Goal: Complete application form: Complete application form

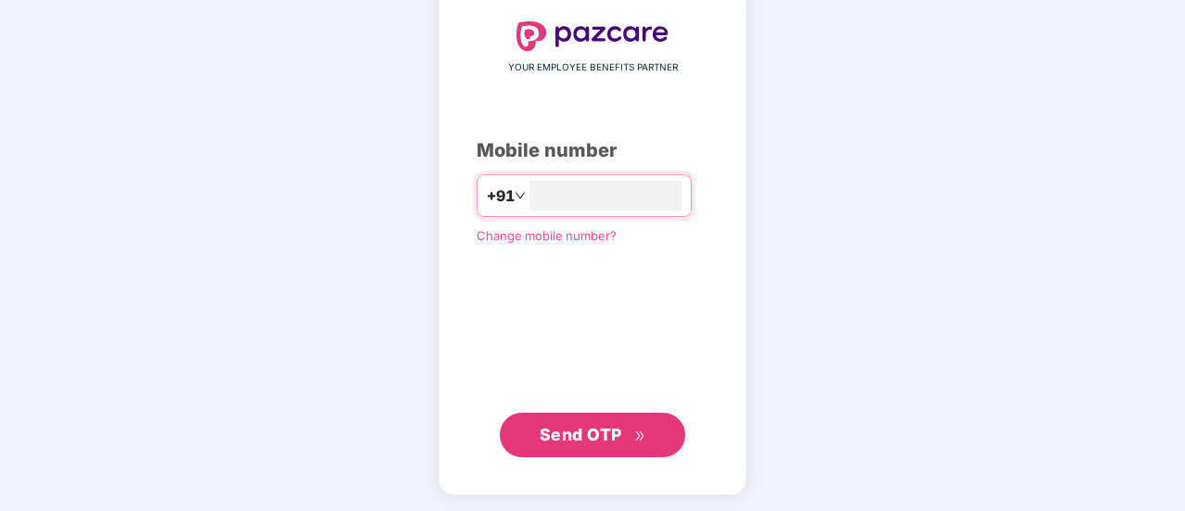
type input "**********"
click at [605, 452] on button "Send OTP" at bounding box center [592, 434] width 185 height 45
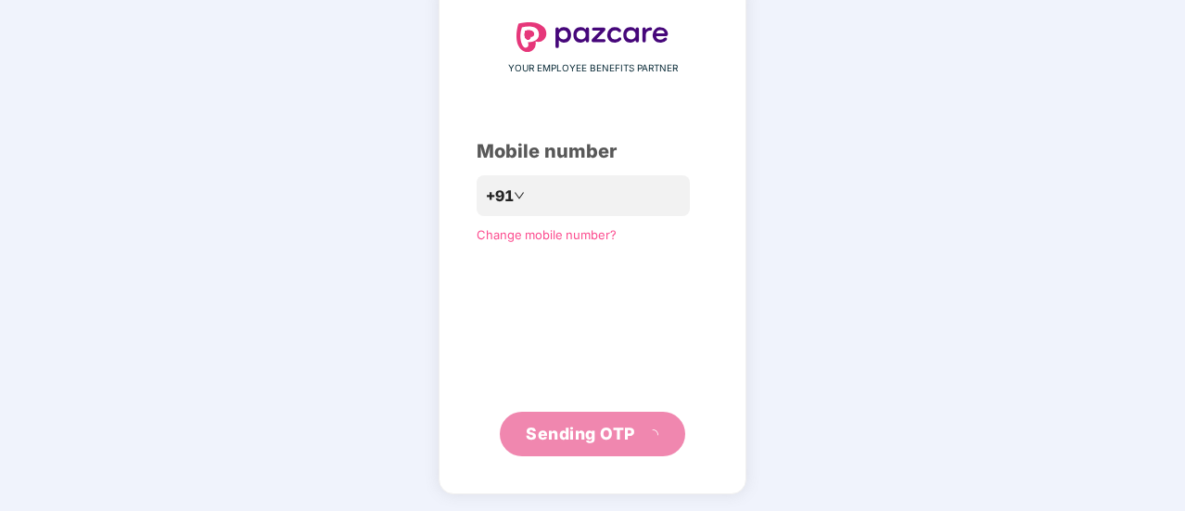
scroll to position [93, 0]
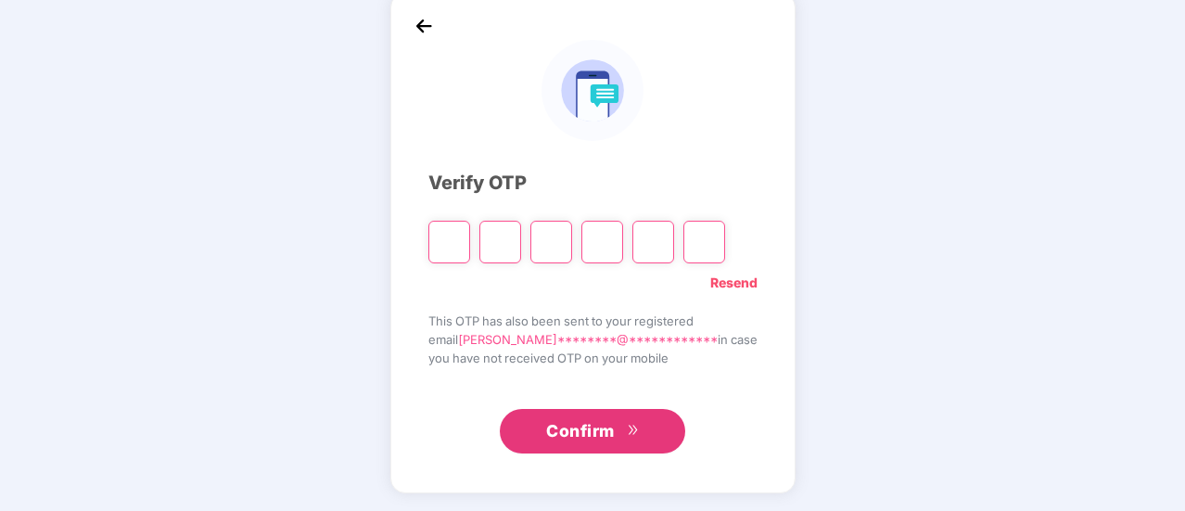
type input "*"
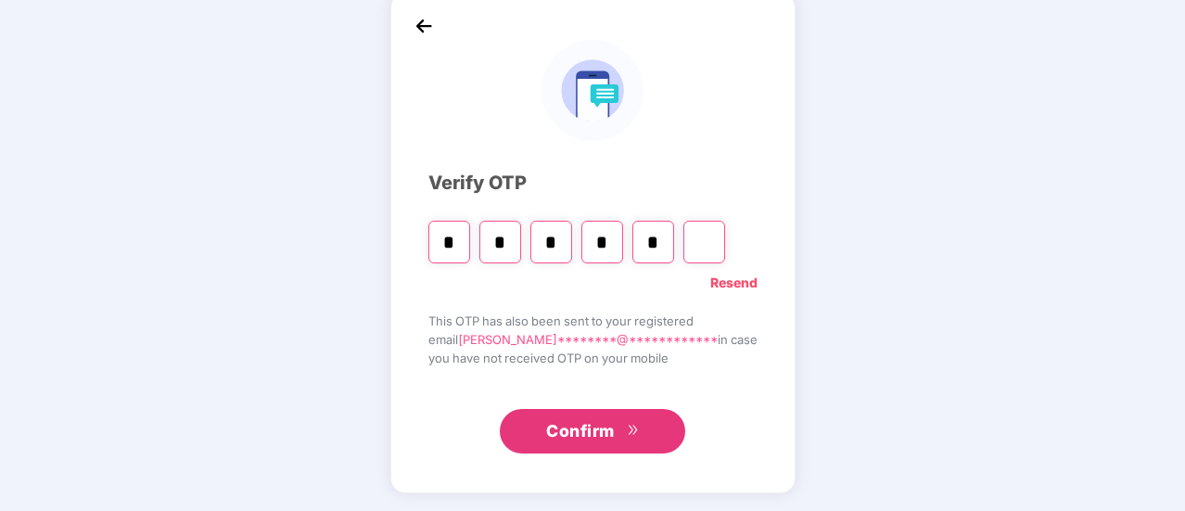
type input "*"
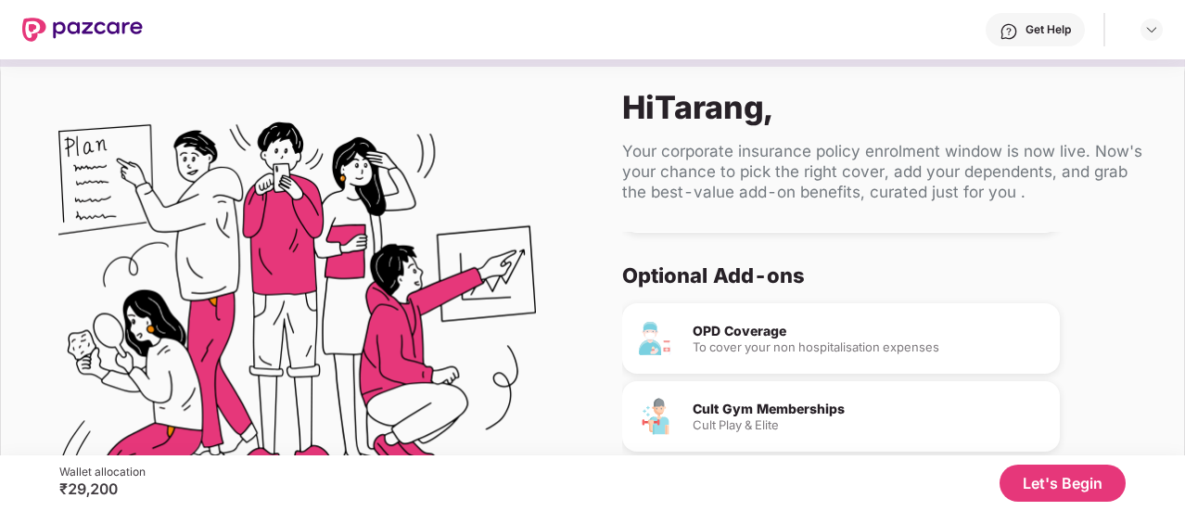
scroll to position [130, 0]
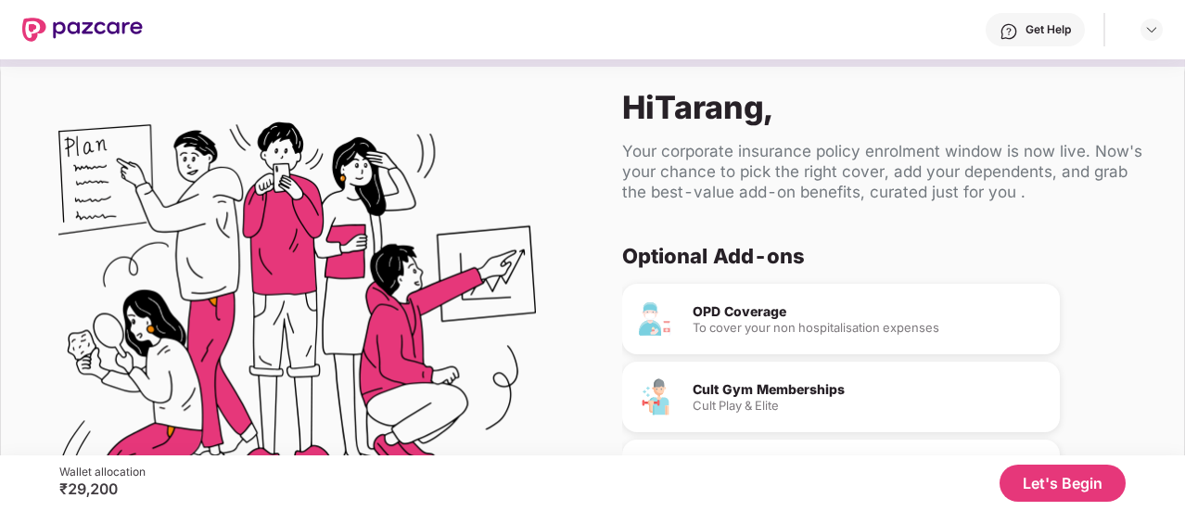
click at [1059, 479] on button "Let's Begin" at bounding box center [1063, 483] width 126 height 37
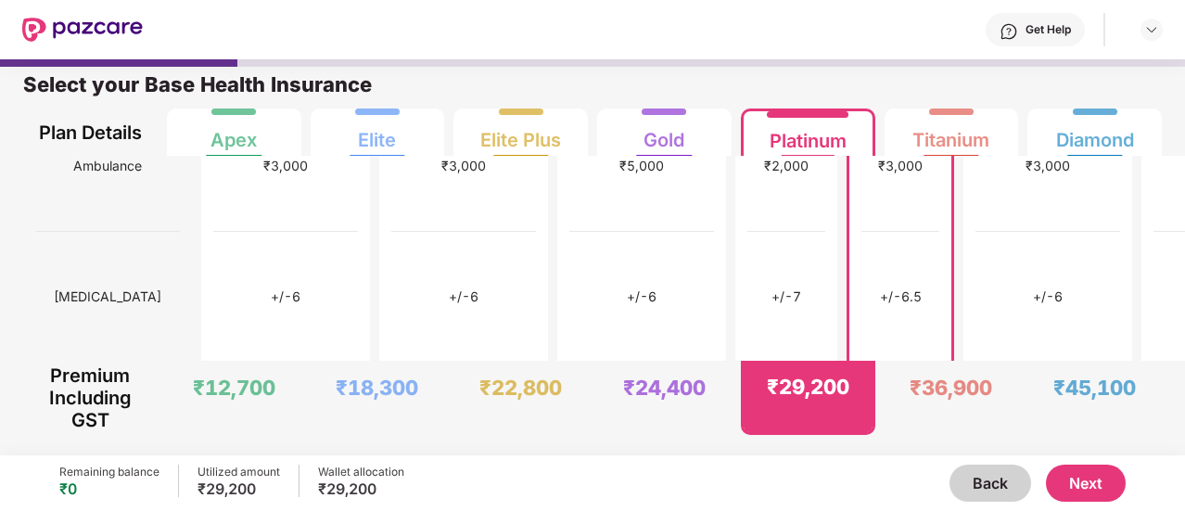
scroll to position [835, 0]
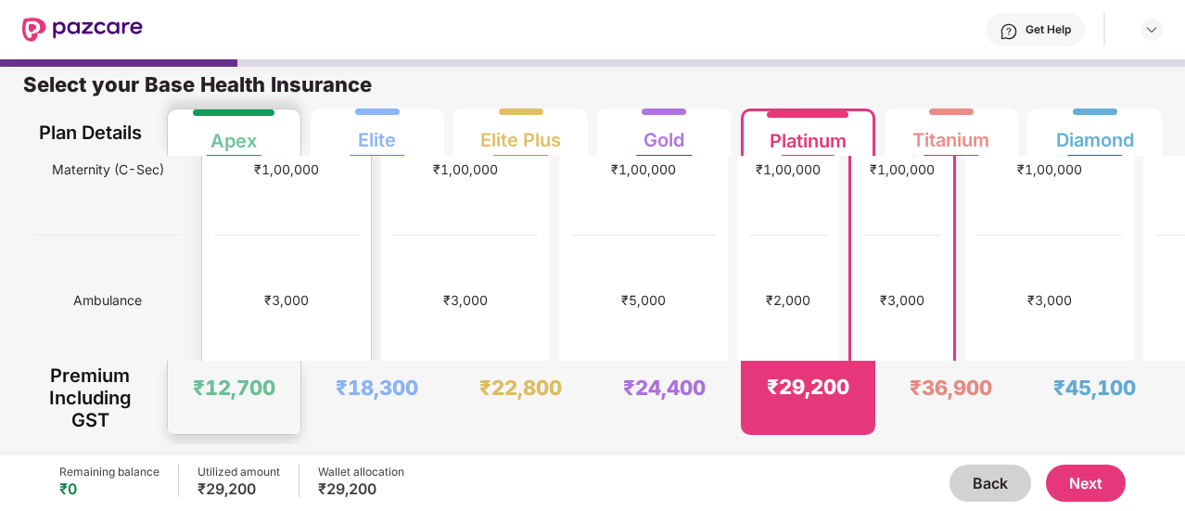
click at [223, 366] on div "+/-6" at bounding box center [286, 431] width 145 height 131
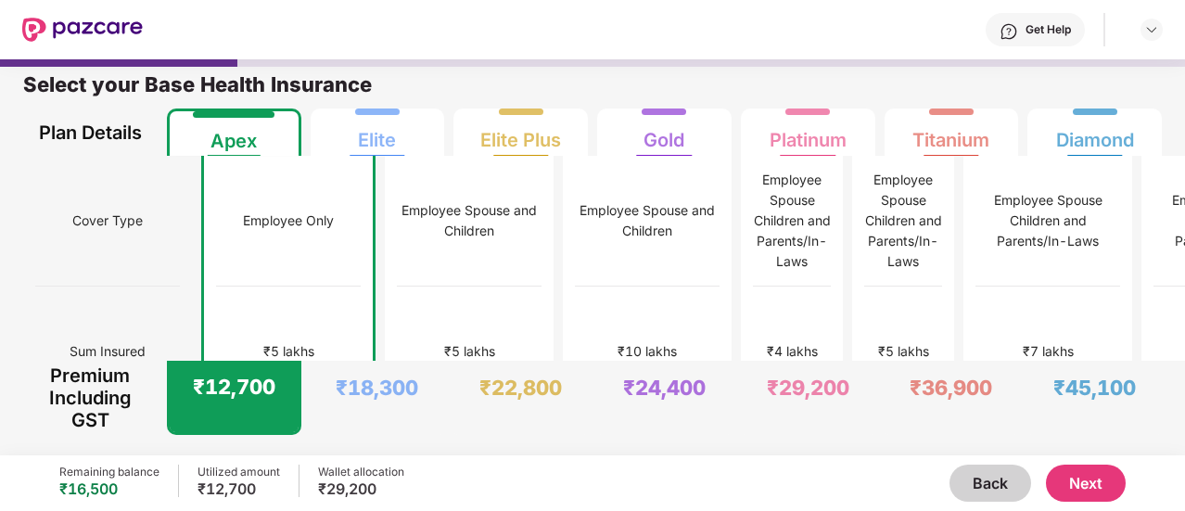
scroll to position [97, 0]
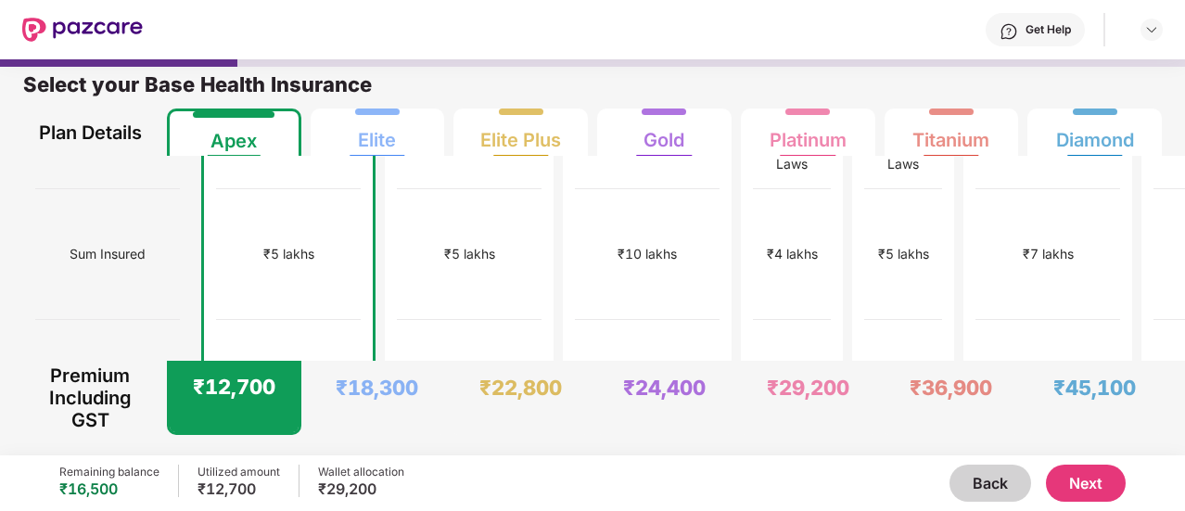
click at [1091, 498] on button "Next" at bounding box center [1086, 483] width 80 height 37
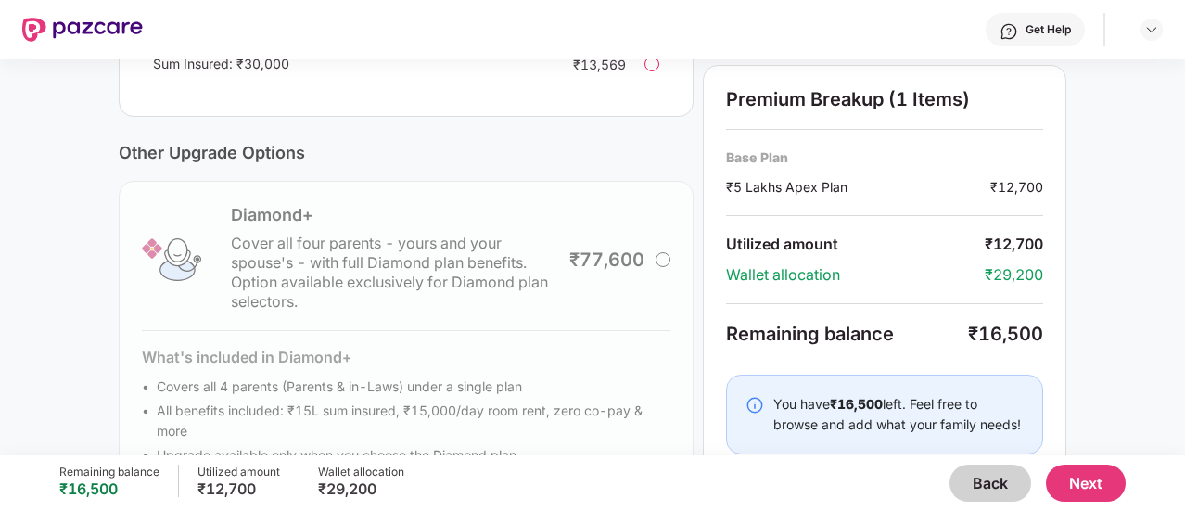
scroll to position [703, 0]
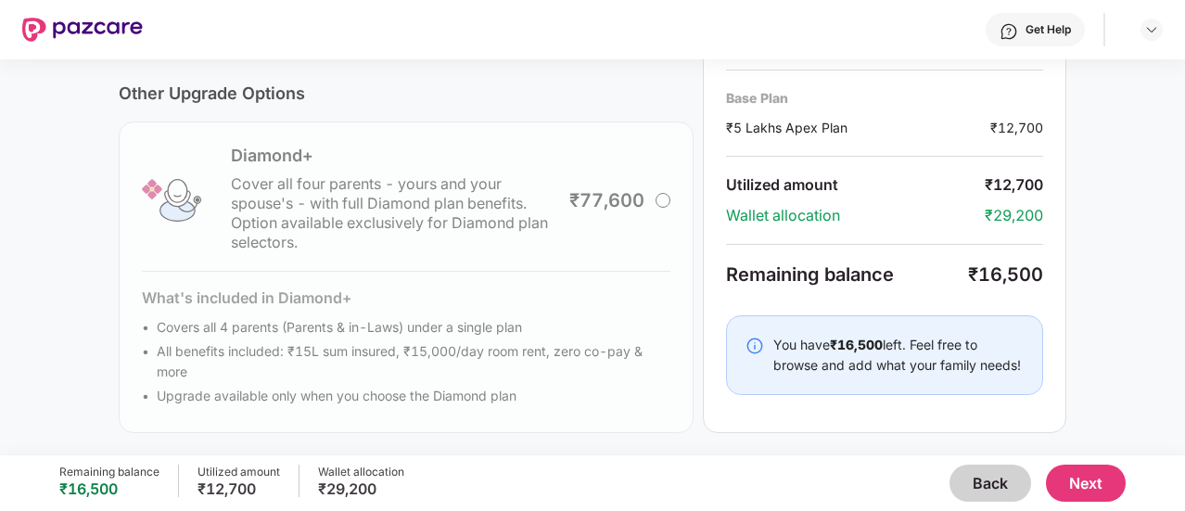
click at [1078, 480] on button "Next" at bounding box center [1086, 483] width 80 height 37
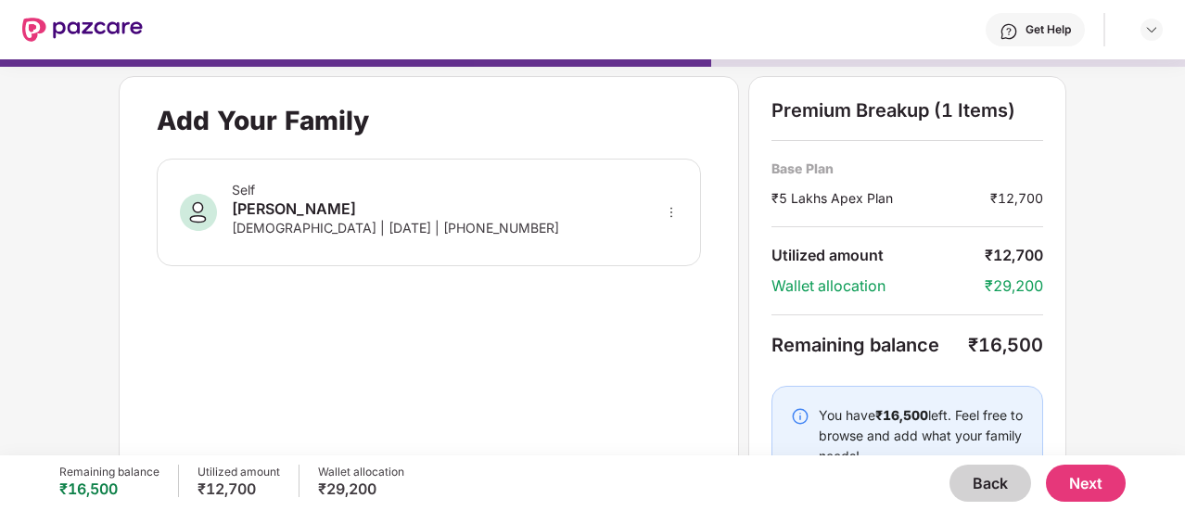
scroll to position [67, 0]
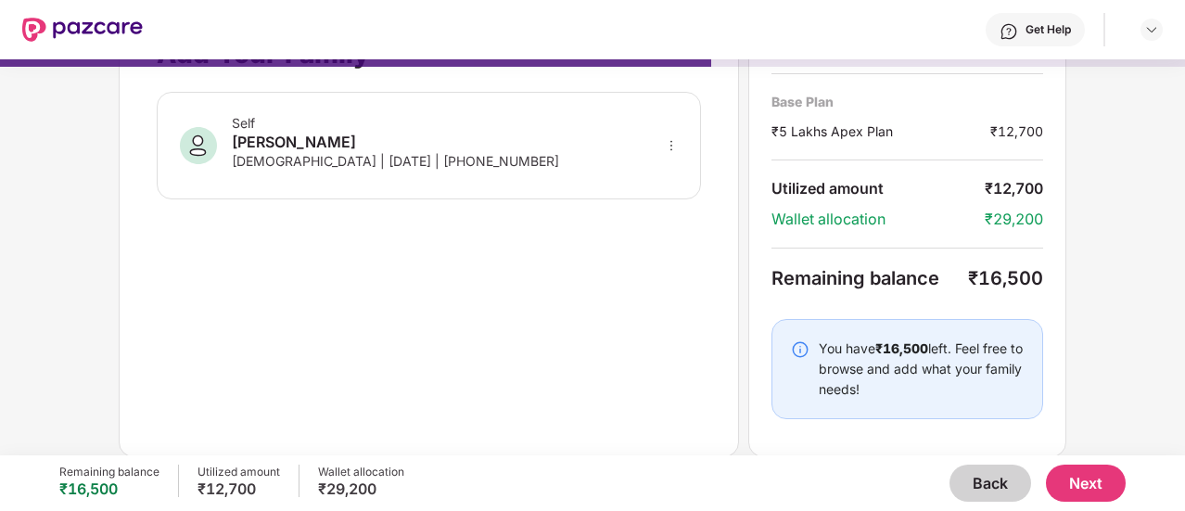
click at [1098, 476] on button "Next" at bounding box center [1086, 483] width 80 height 37
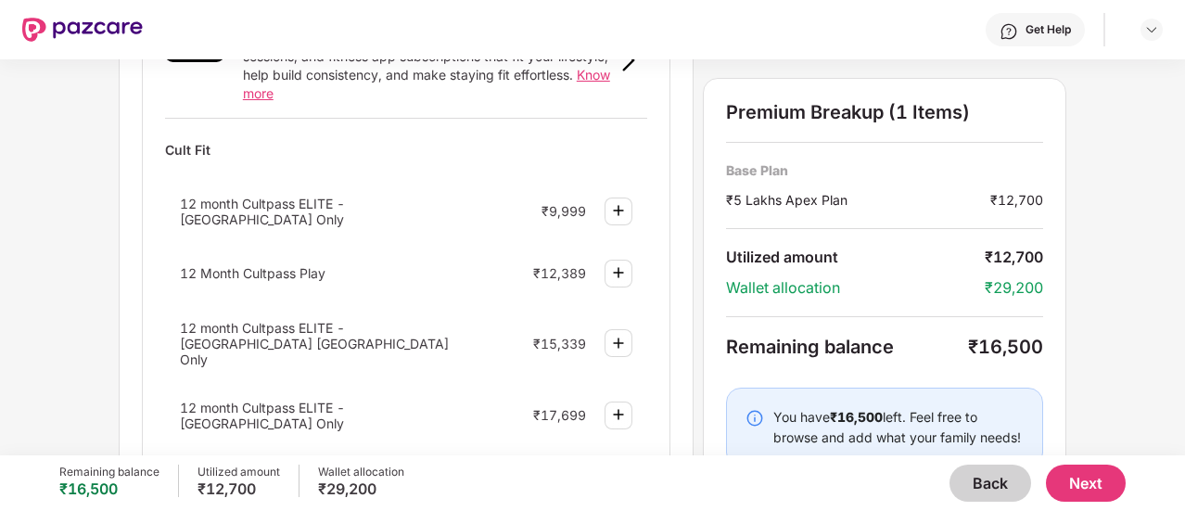
scroll to position [796, 0]
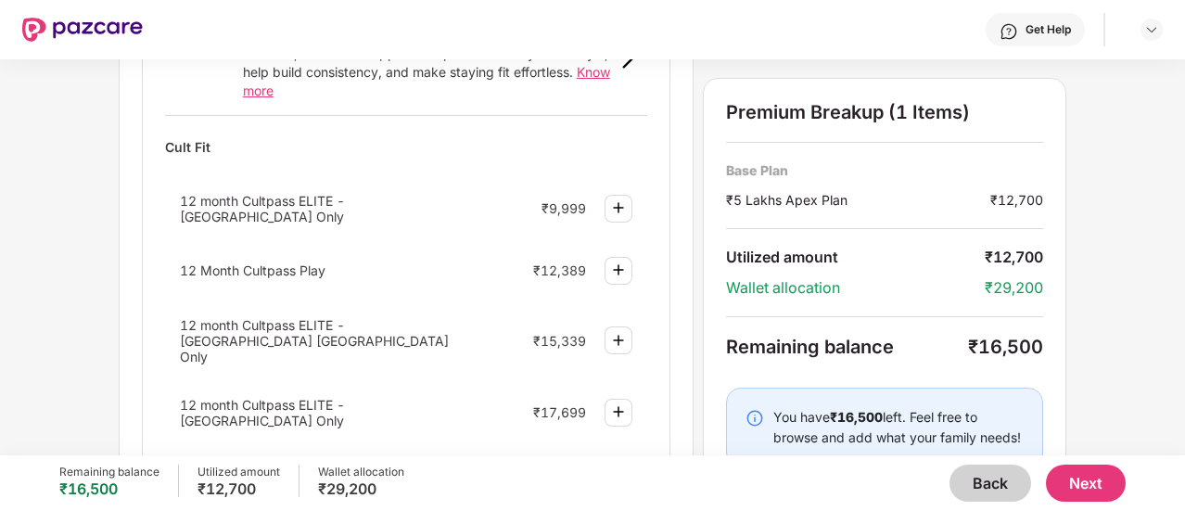
click at [624, 329] on img at bounding box center [618, 340] width 22 height 22
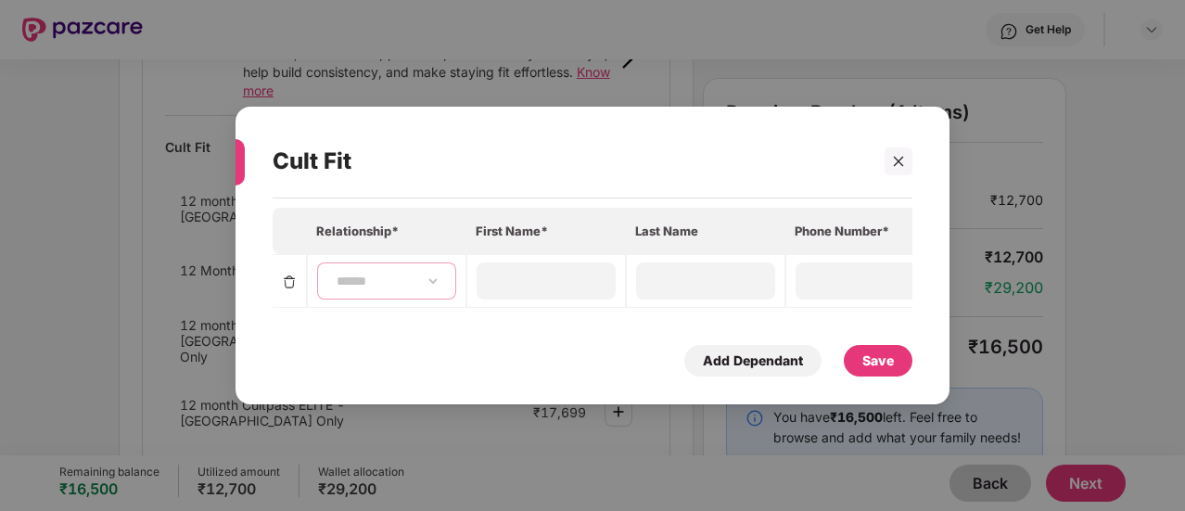
click at [375, 279] on select "**********" at bounding box center [387, 281] width 108 height 15
select select "****"
click at [333, 274] on select "**********" at bounding box center [387, 281] width 108 height 15
type input "******"
type input "*****"
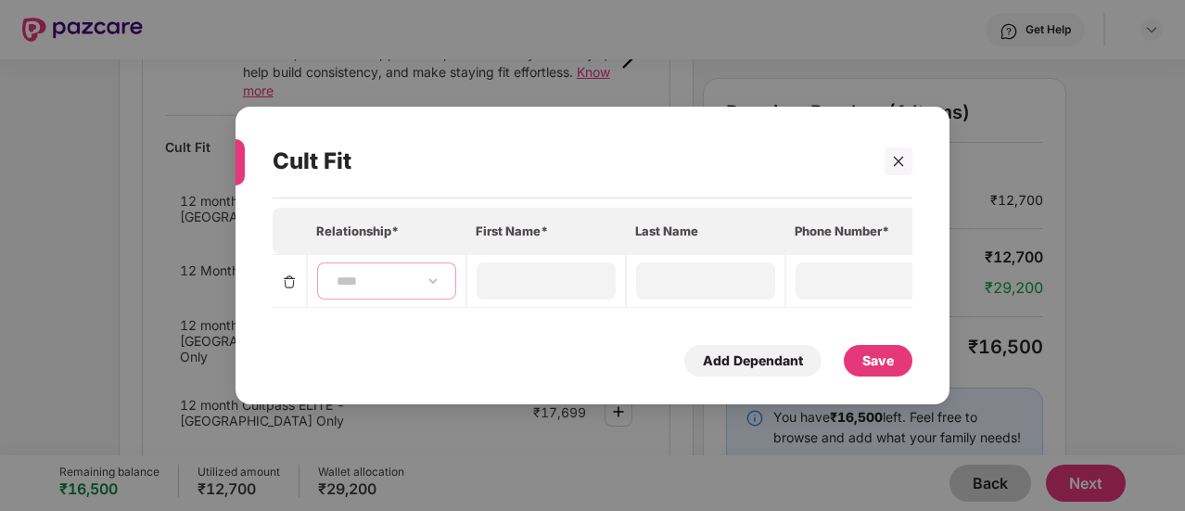
type input "**********"
click at [901, 160] on icon "close" at bounding box center [899, 161] width 10 height 10
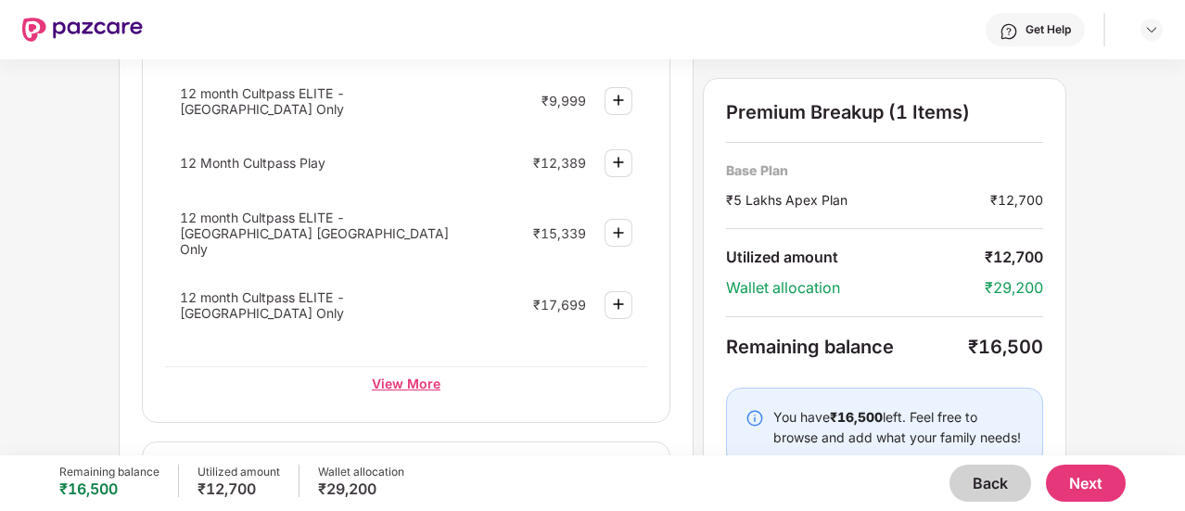
scroll to position [905, 0]
click at [411, 365] on div "View More" at bounding box center [406, 381] width 482 height 33
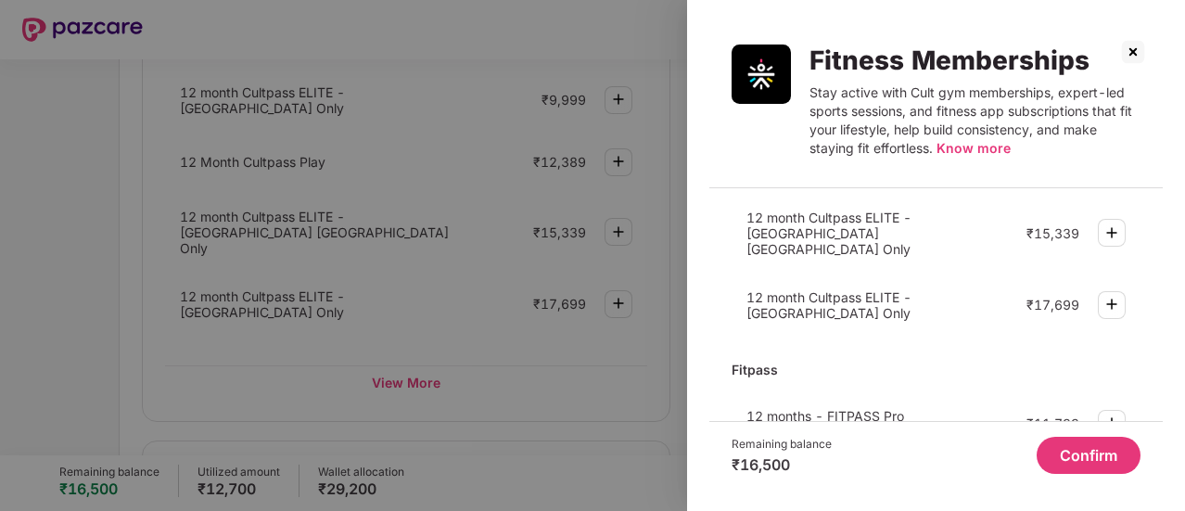
scroll to position [226, 0]
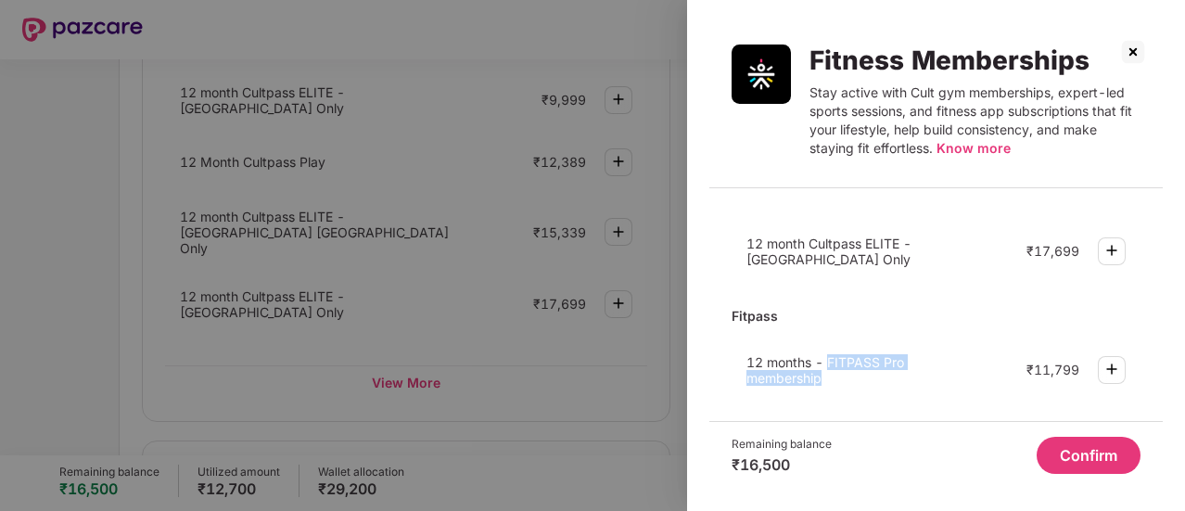
drag, startPoint x: 828, startPoint y: 344, endPoint x: 883, endPoint y: 360, distance: 56.9
click at [883, 360] on div "12 months - FITPASS Pro membership" at bounding box center [849, 370] width 206 height 32
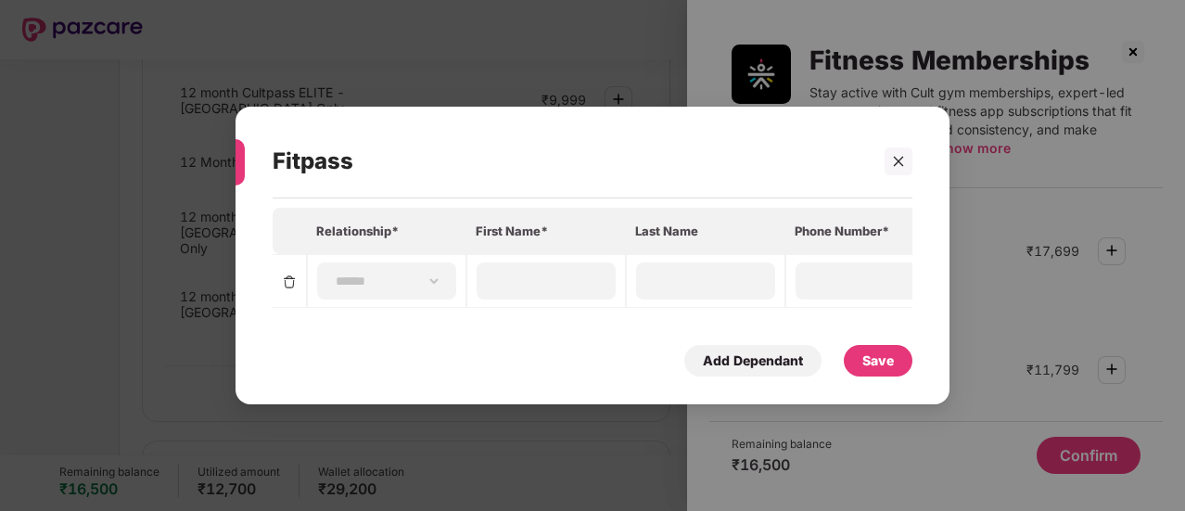
copy span "FITPASS Pro membership"
click at [902, 156] on icon "close" at bounding box center [898, 161] width 13 height 13
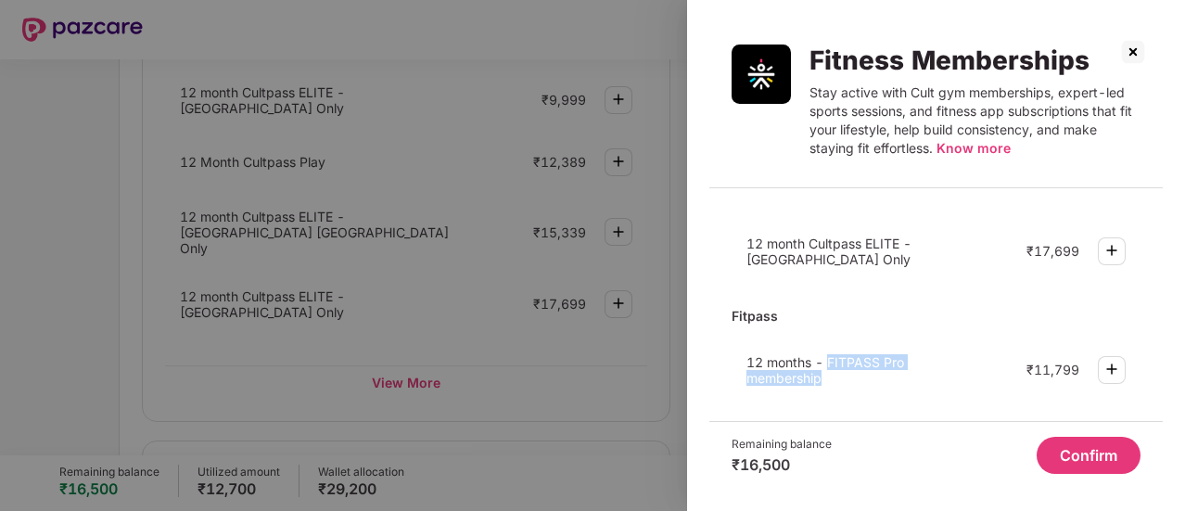
copy span "FITPASS Pro membership"
drag, startPoint x: 828, startPoint y: 344, endPoint x: 847, endPoint y: 365, distance: 28.3
click at [847, 365] on div "12 months - FITPASS Pro membership" at bounding box center [849, 370] width 206 height 32
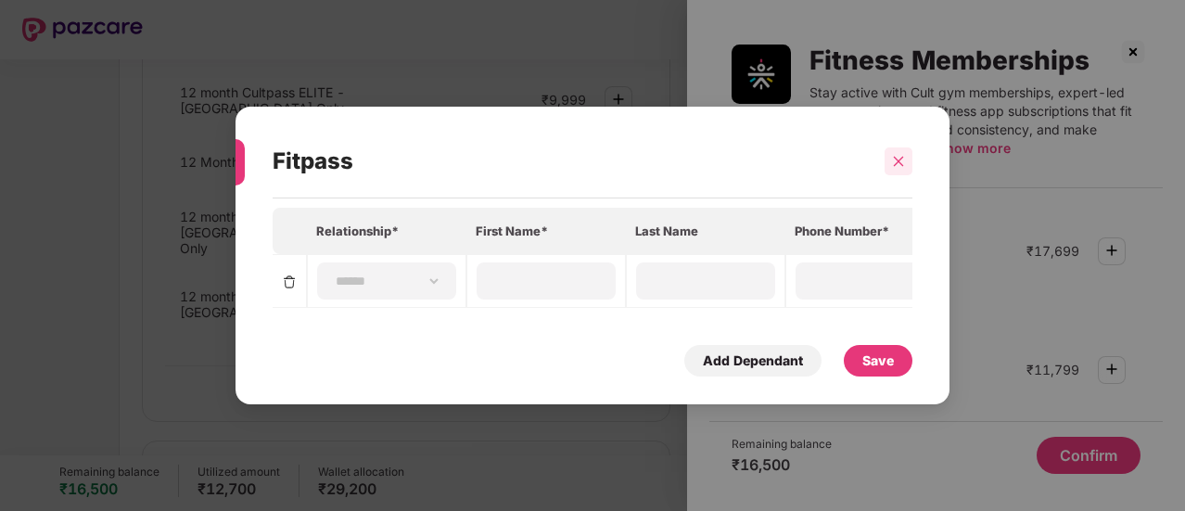
click at [893, 161] on icon "close" at bounding box center [898, 161] width 13 height 13
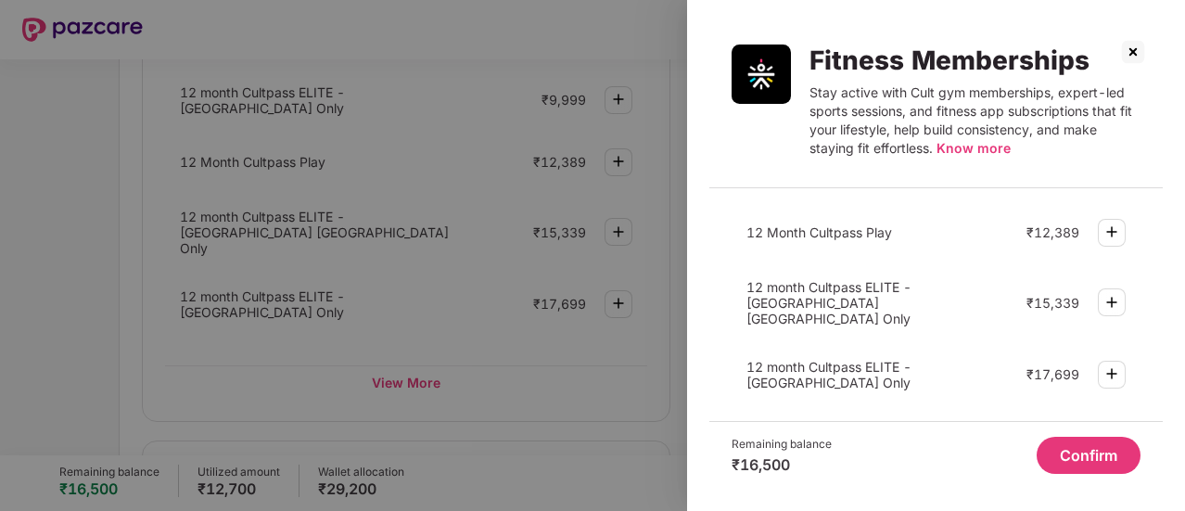
scroll to position [114, 0]
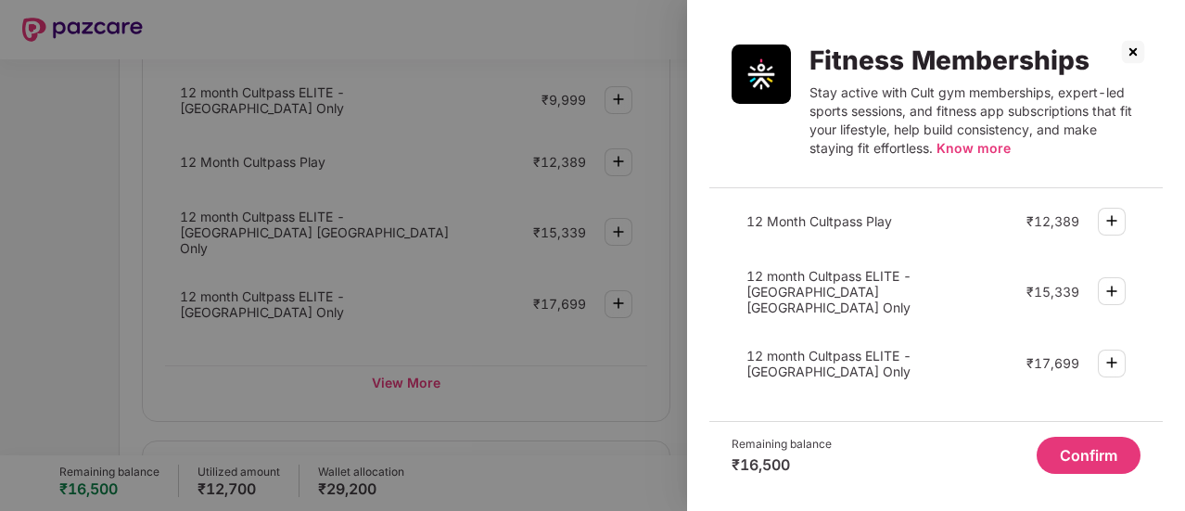
click at [1107, 289] on img at bounding box center [1112, 291] width 22 height 22
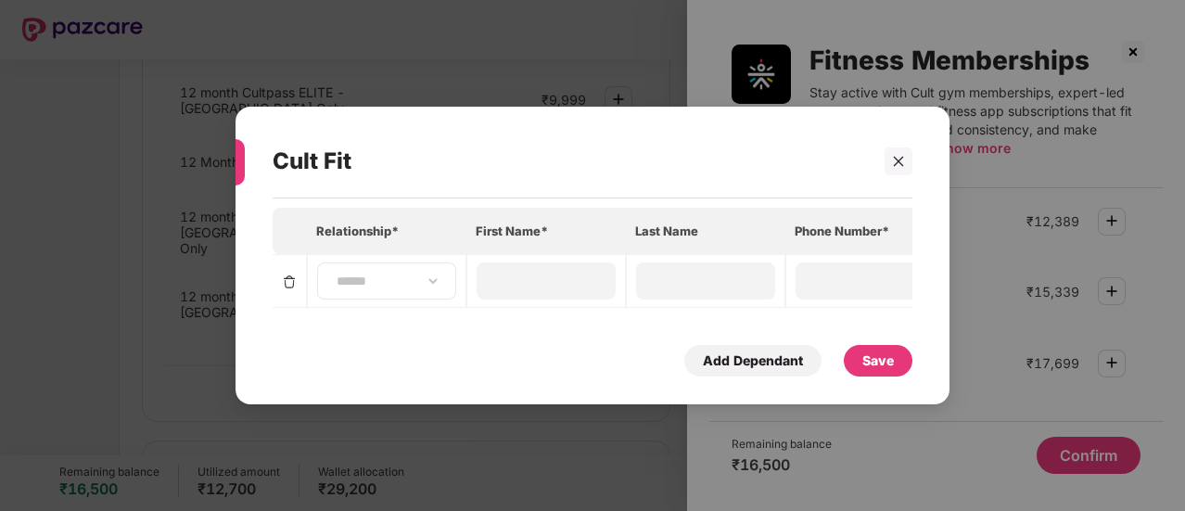
click at [409, 290] on div "**********" at bounding box center [386, 280] width 139 height 37
click at [420, 286] on div "**********" at bounding box center [386, 280] width 139 height 37
click at [903, 155] on icon "close" at bounding box center [898, 161] width 13 height 13
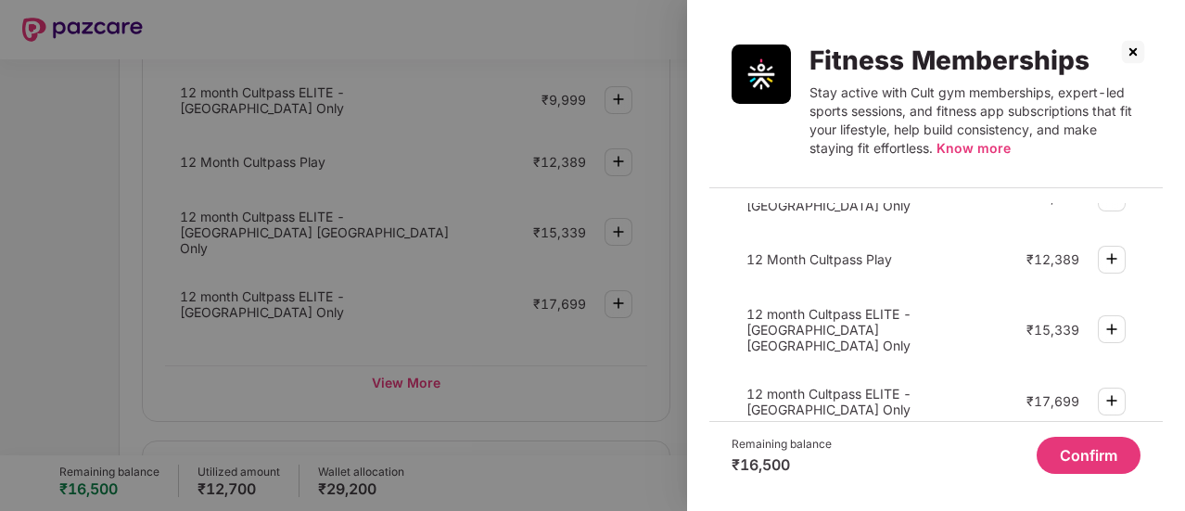
scroll to position [108, 0]
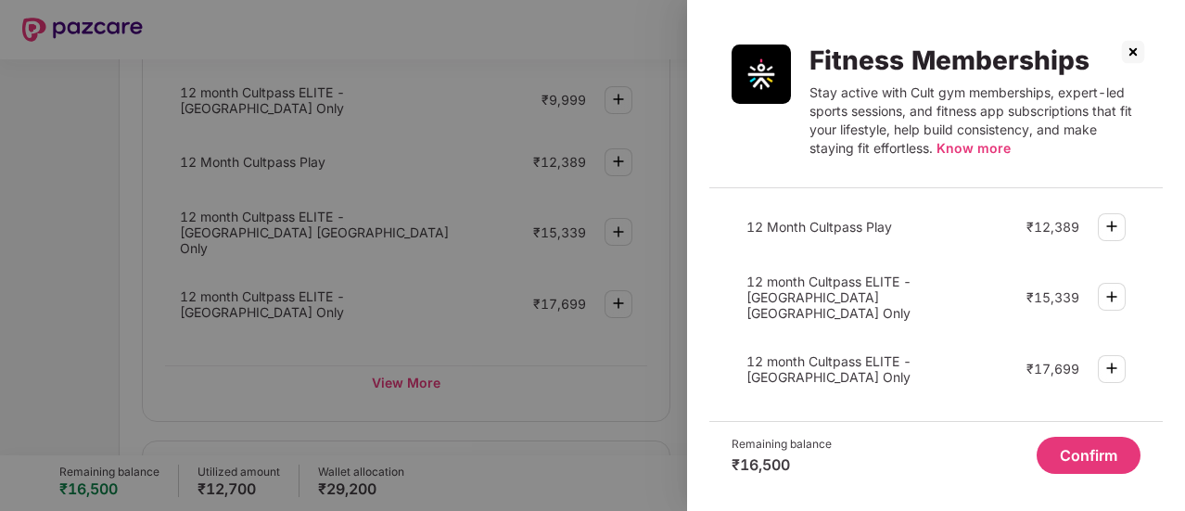
click at [1107, 292] on img at bounding box center [1112, 297] width 22 height 22
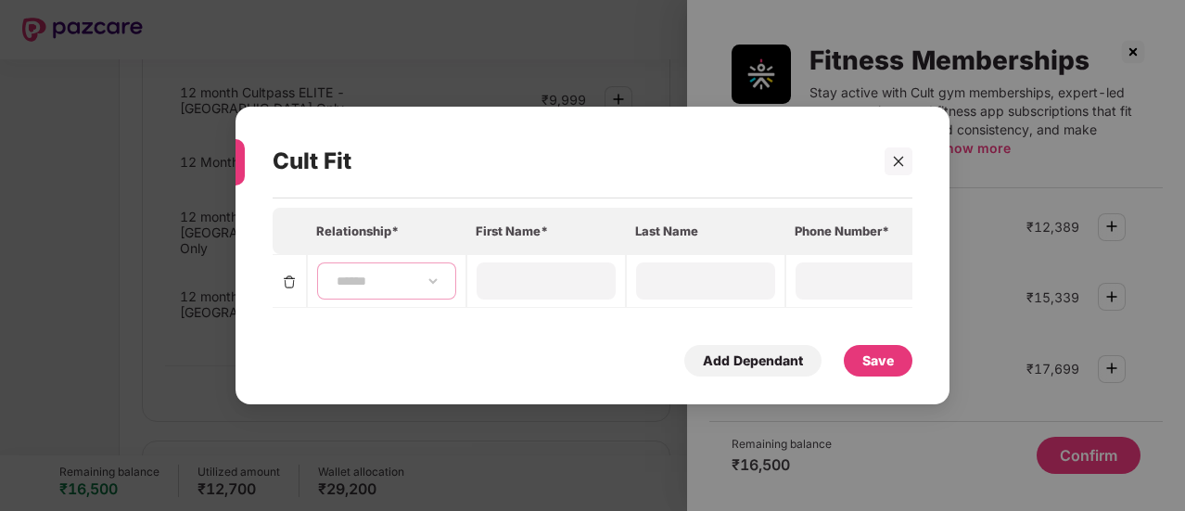
click at [411, 274] on select "**********" at bounding box center [387, 281] width 108 height 15
select select "****"
click at [333, 274] on select "**********" at bounding box center [387, 281] width 108 height 15
type input "******"
type input "*****"
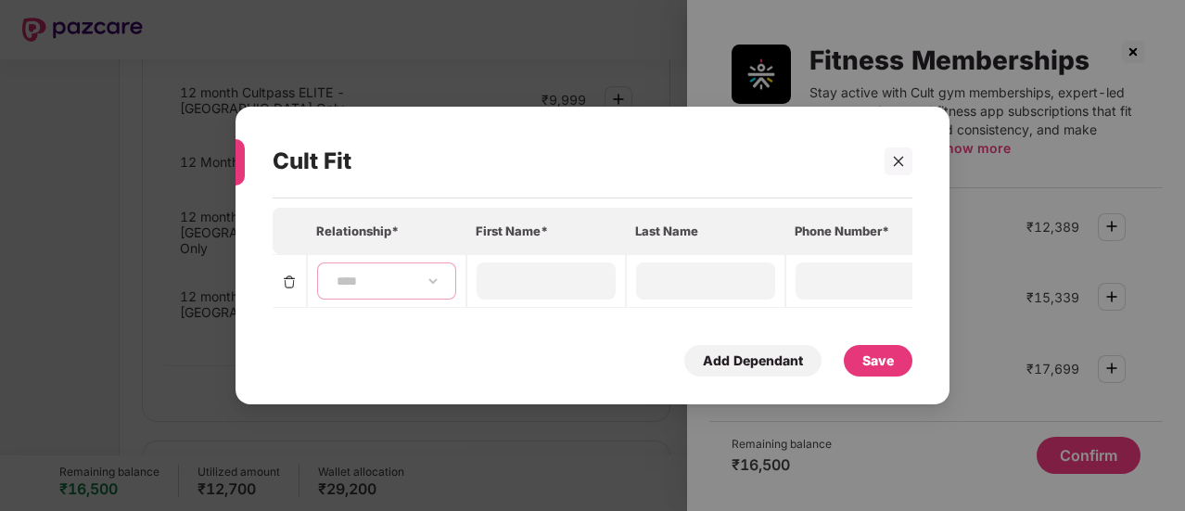
type input "**********"
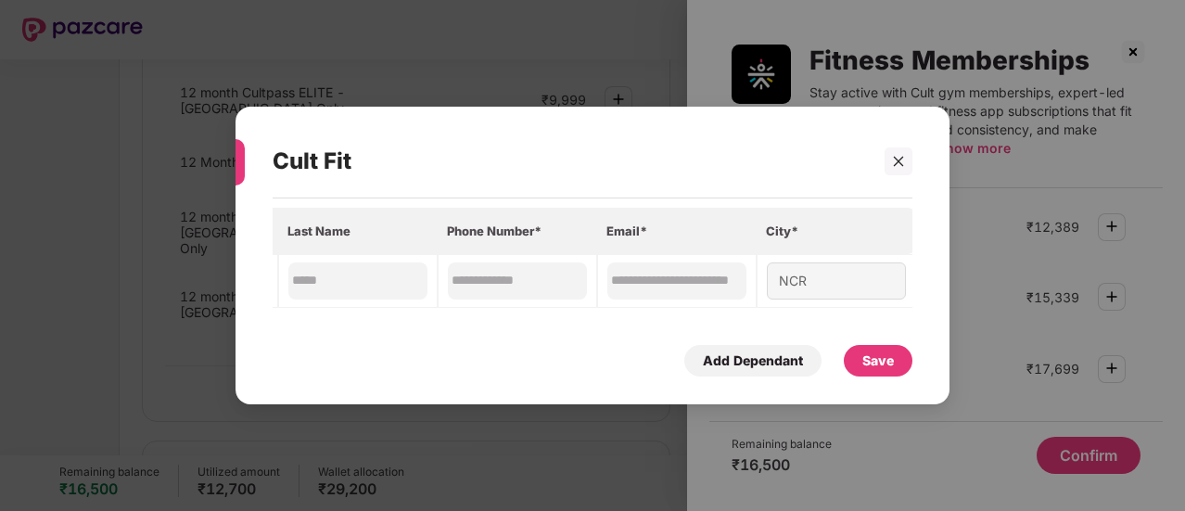
scroll to position [0, 356]
click at [803, 281] on div "NCR" at bounding box center [833, 280] width 139 height 37
click at [820, 274] on div "NCR" at bounding box center [833, 280] width 139 height 37
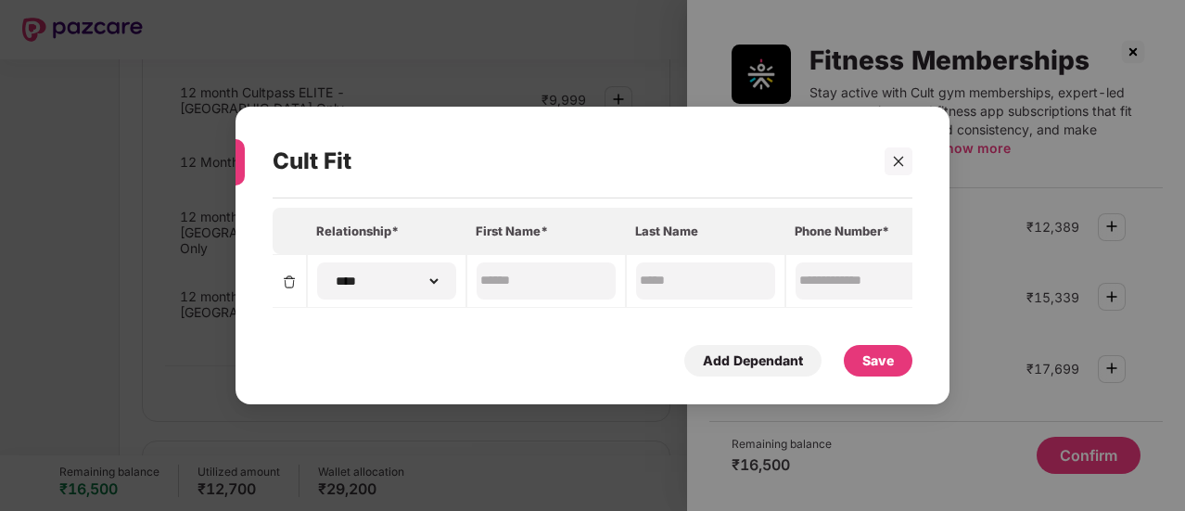
click at [878, 363] on div "Save" at bounding box center [878, 360] width 32 height 20
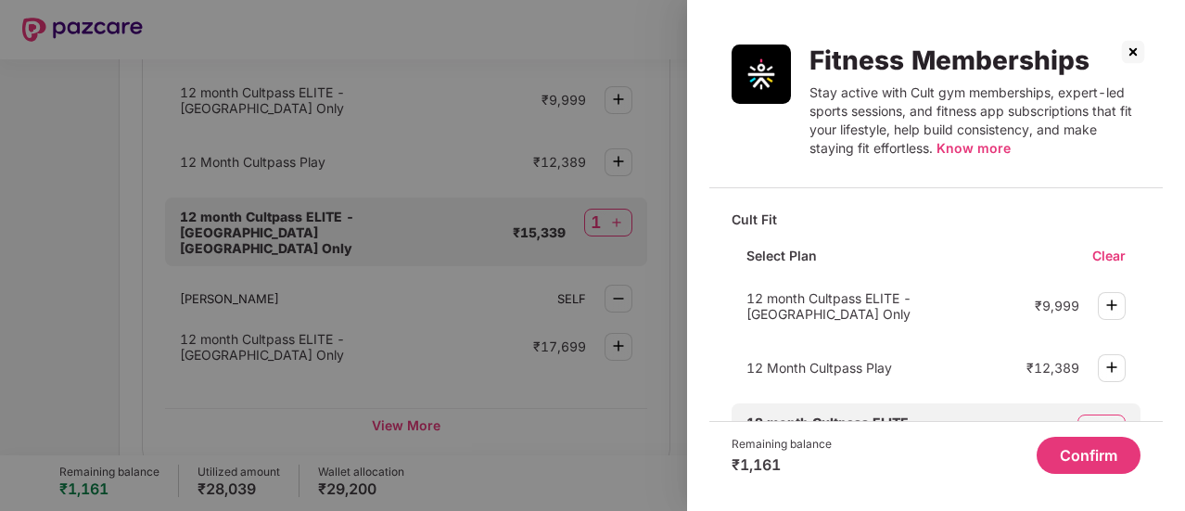
scroll to position [300, 0]
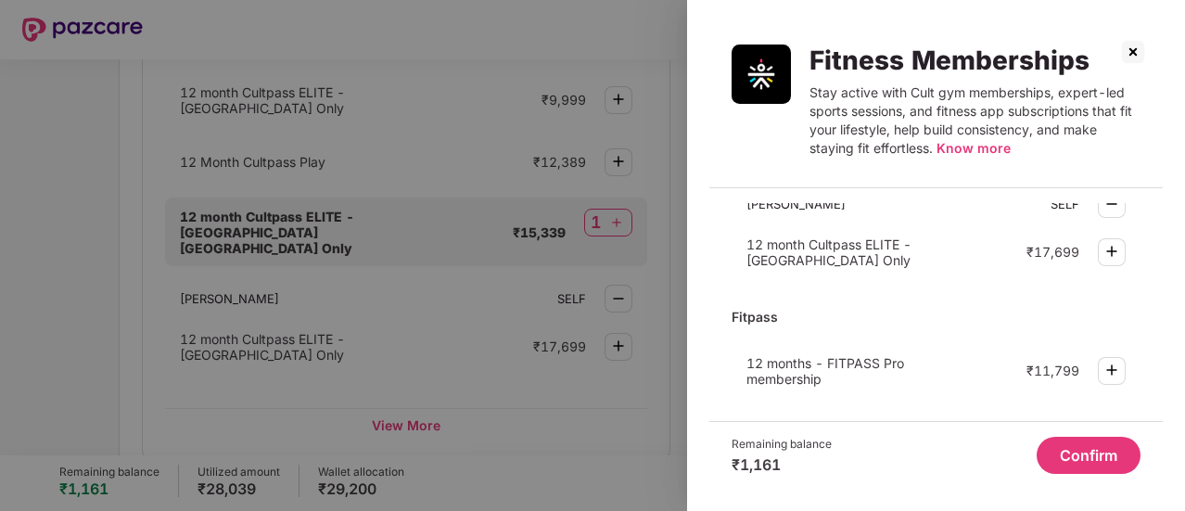
click at [1127, 57] on img at bounding box center [1133, 52] width 30 height 30
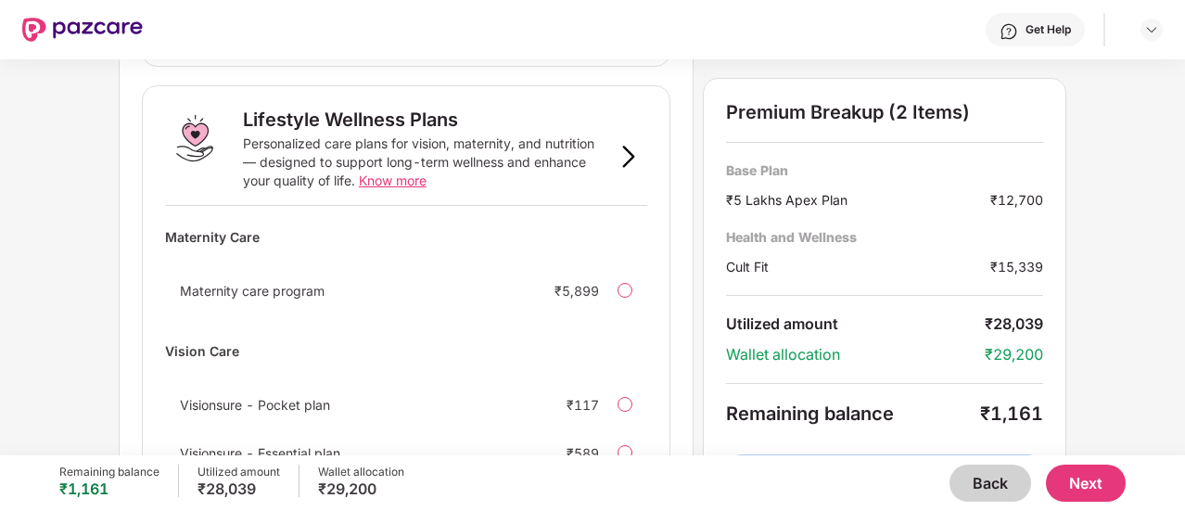
scroll to position [1436, 0]
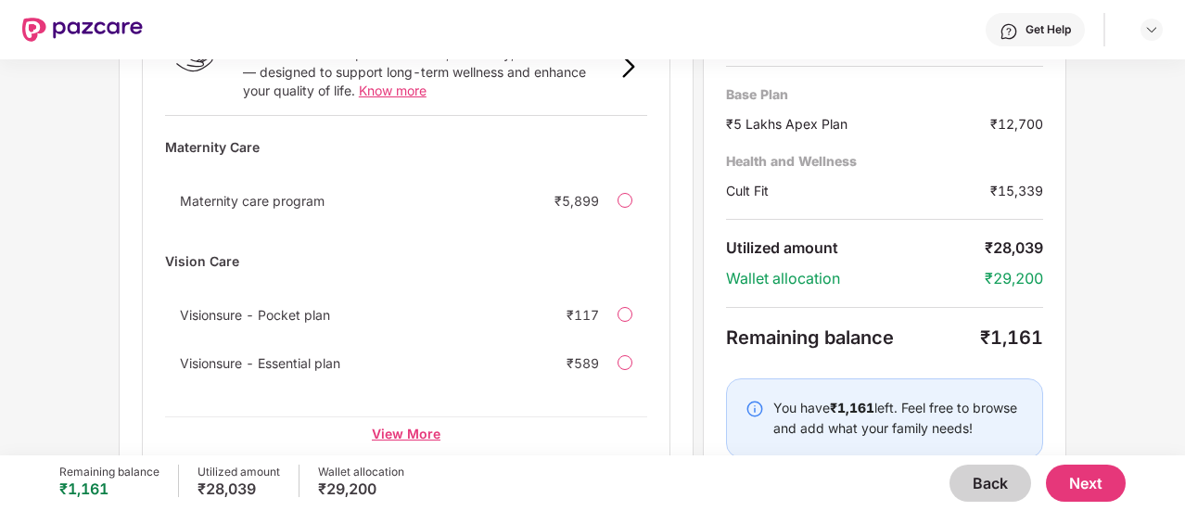
click at [389, 416] on div "View More" at bounding box center [406, 432] width 482 height 33
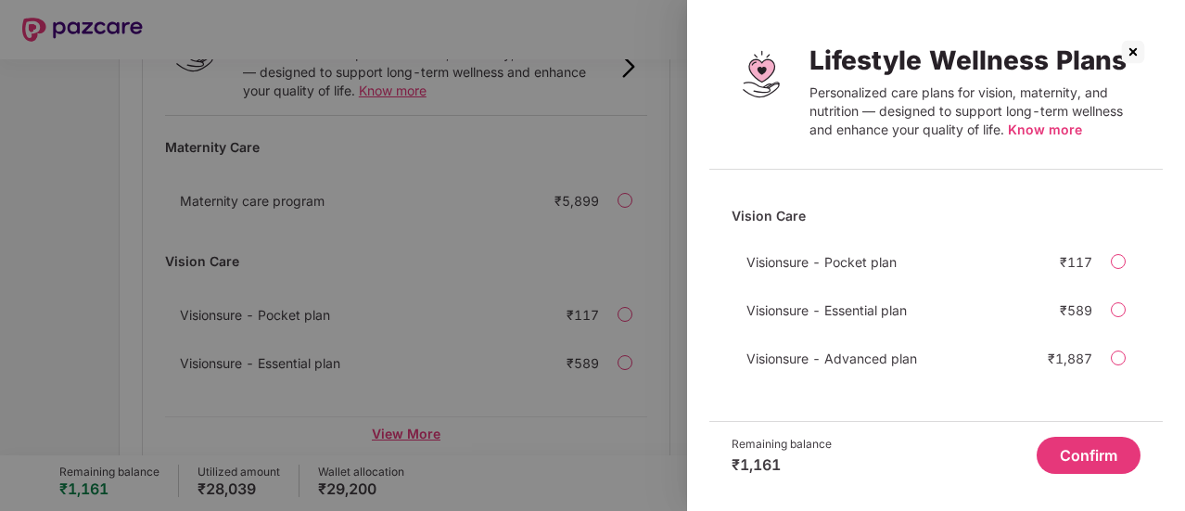
scroll to position [85, 0]
click at [529, 306] on div at bounding box center [592, 255] width 1185 height 511
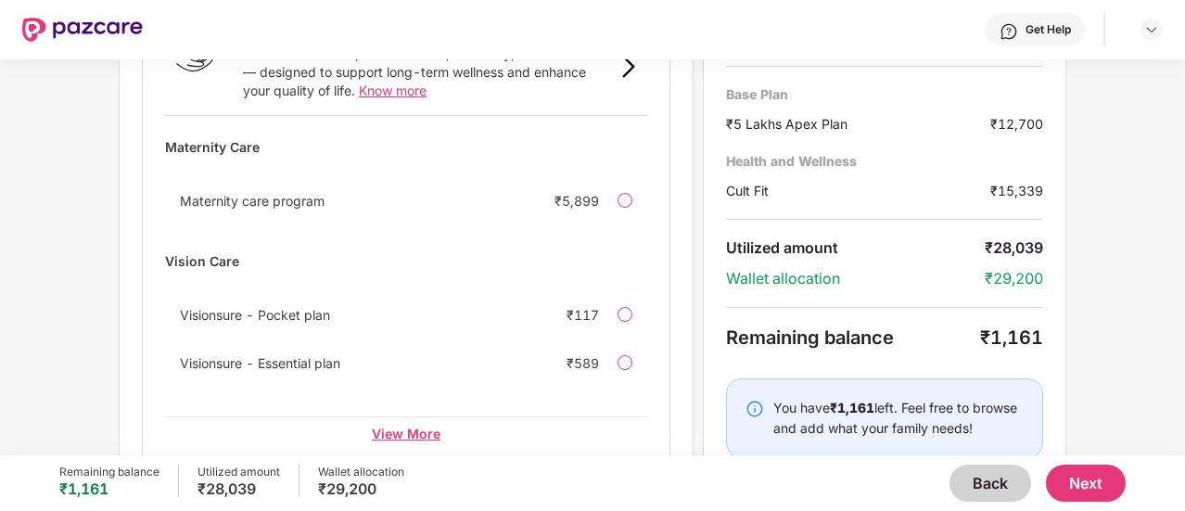
click at [402, 416] on div "View More" at bounding box center [406, 432] width 482 height 33
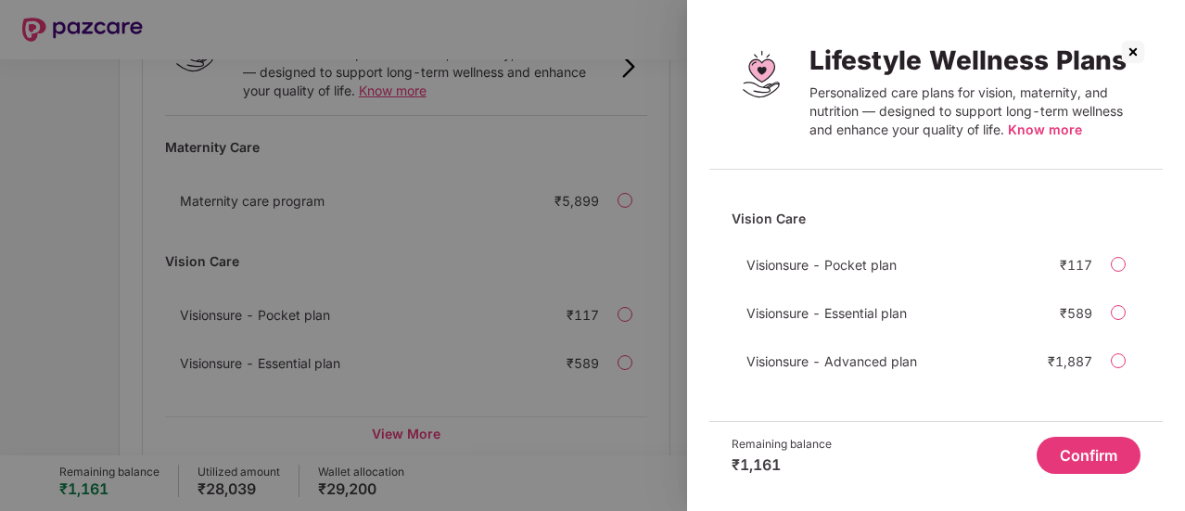
click at [1130, 56] on img at bounding box center [1133, 52] width 30 height 30
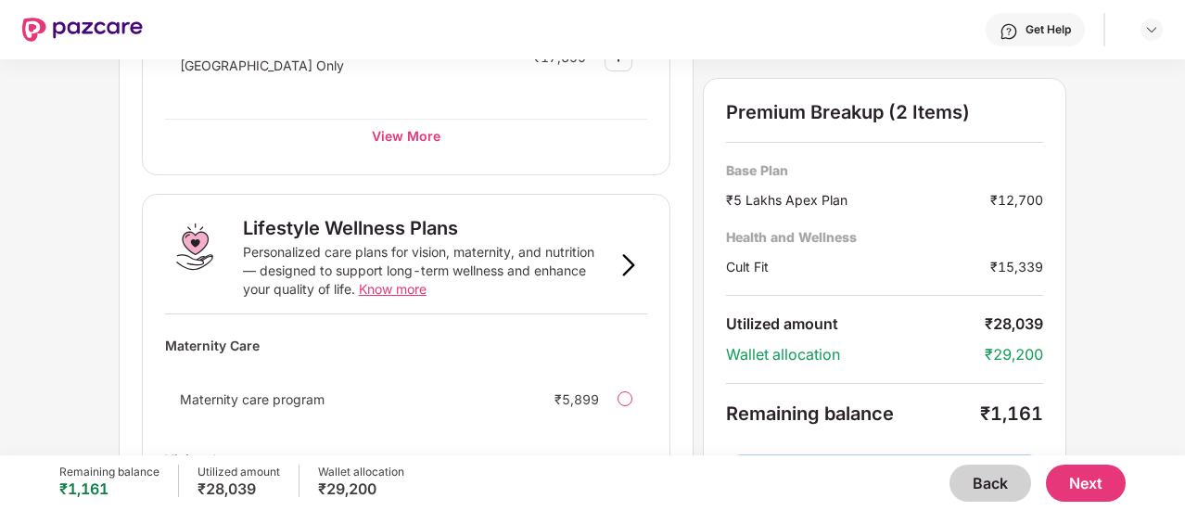
scroll to position [1436, 0]
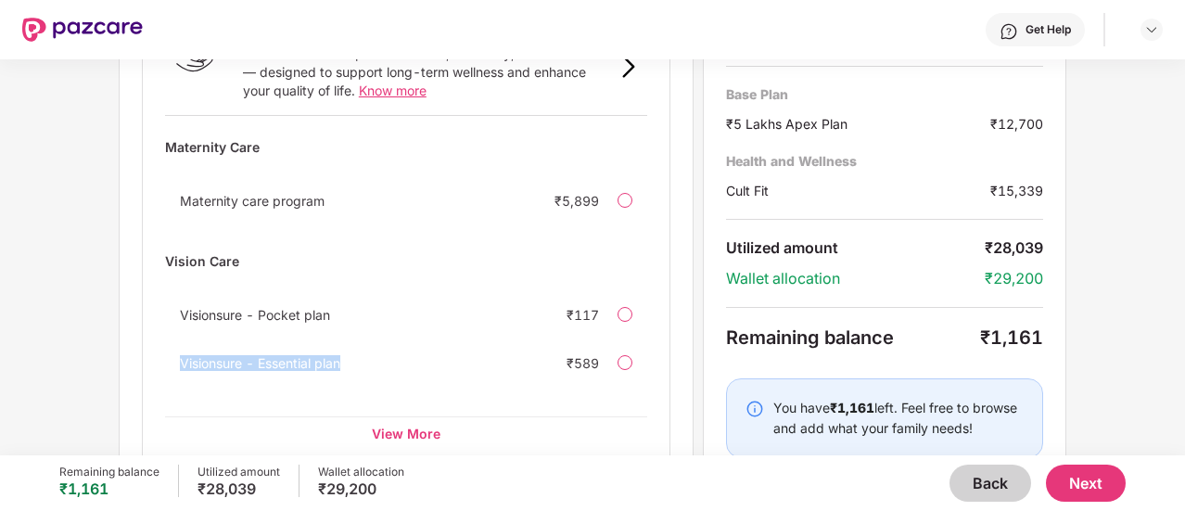
drag, startPoint x: 349, startPoint y: 325, endPoint x: 172, endPoint y: 331, distance: 177.2
click at [172, 344] on div "Visionsure - Essential plan ₹589" at bounding box center [406, 362] width 482 height 37
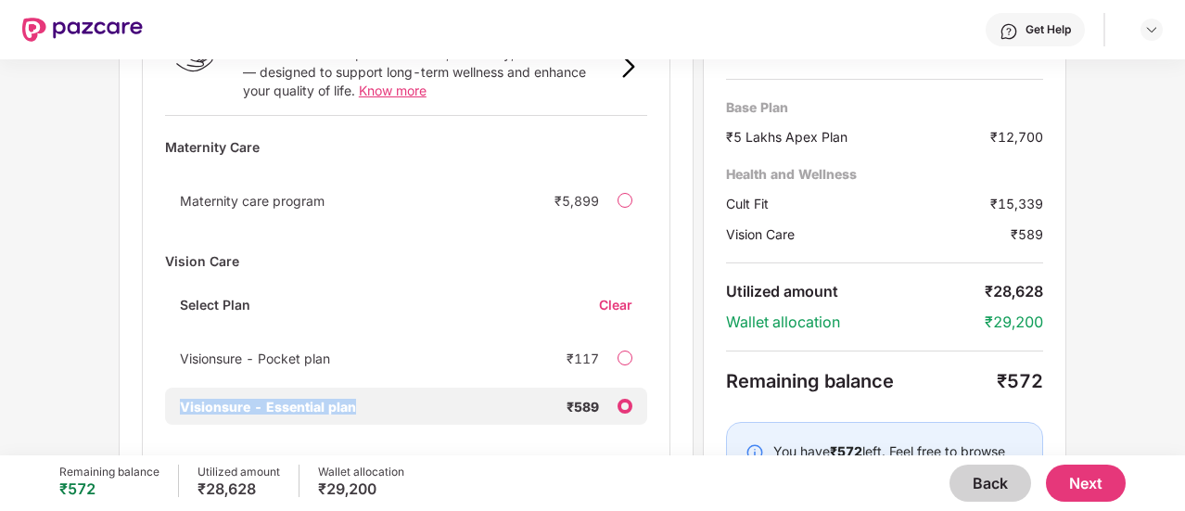
copy span "Visionsure - Essential plan"
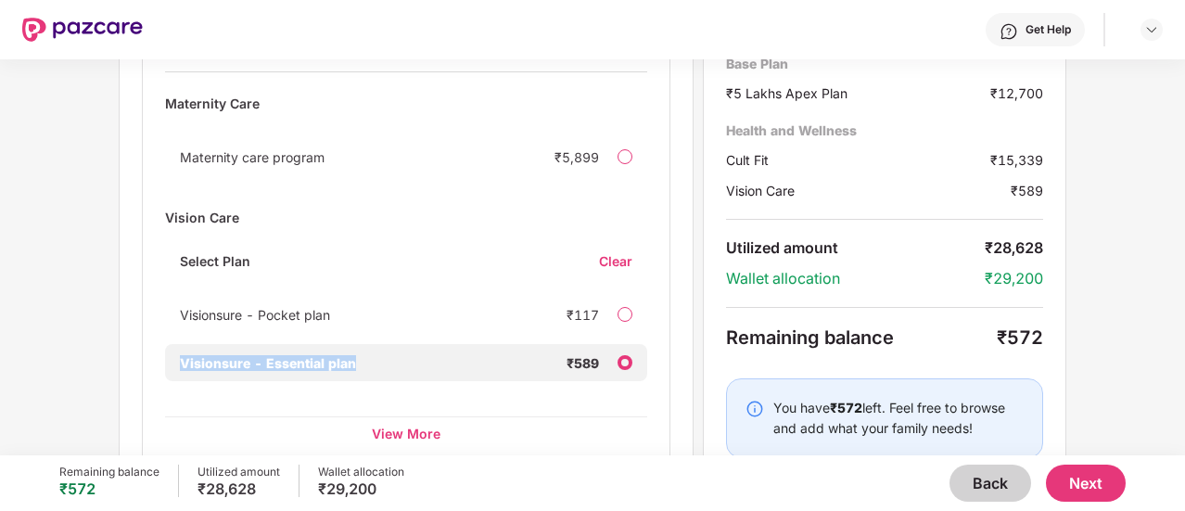
click at [1069, 474] on button "Next" at bounding box center [1086, 483] width 80 height 37
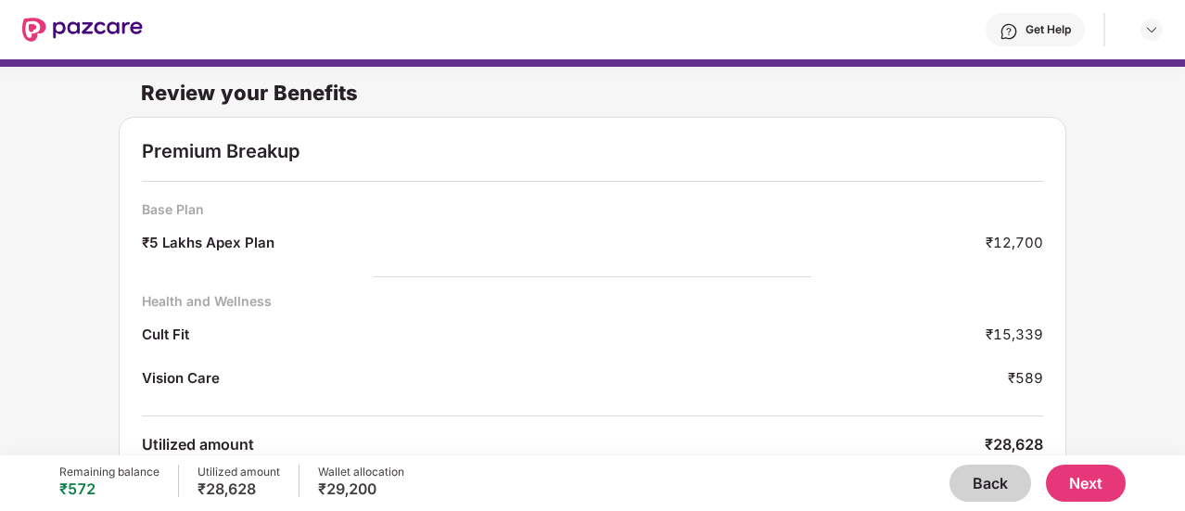
click at [970, 481] on button "Back" at bounding box center [990, 483] width 82 height 37
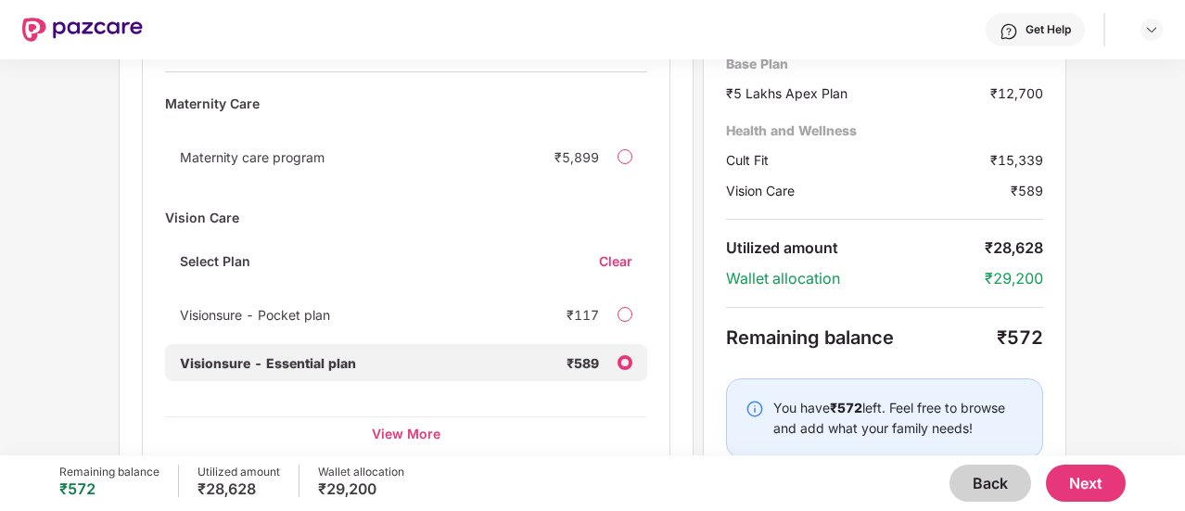
scroll to position [1472, 0]
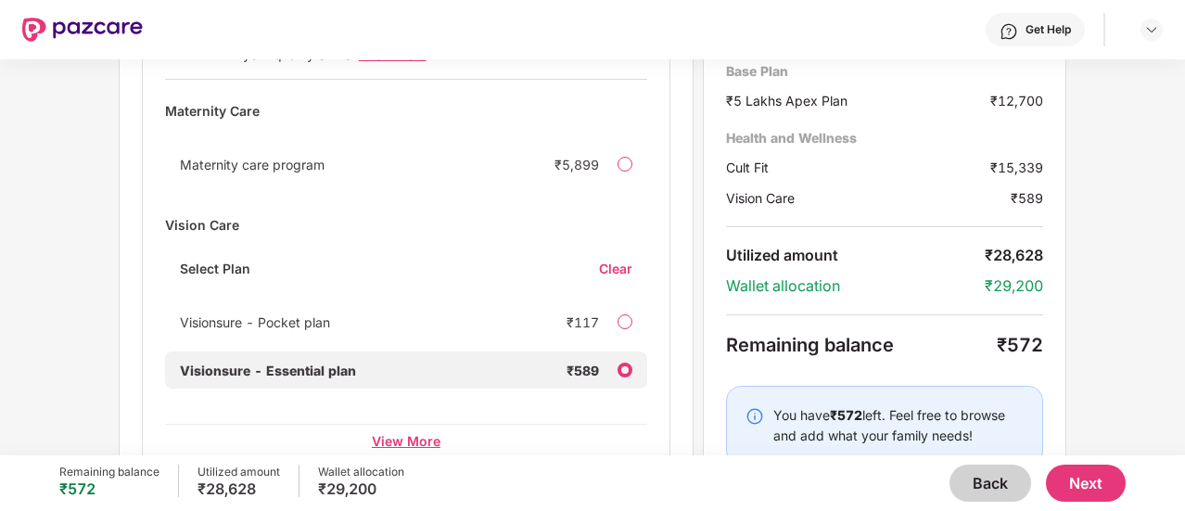
click at [417, 424] on div "View More" at bounding box center [406, 440] width 482 height 33
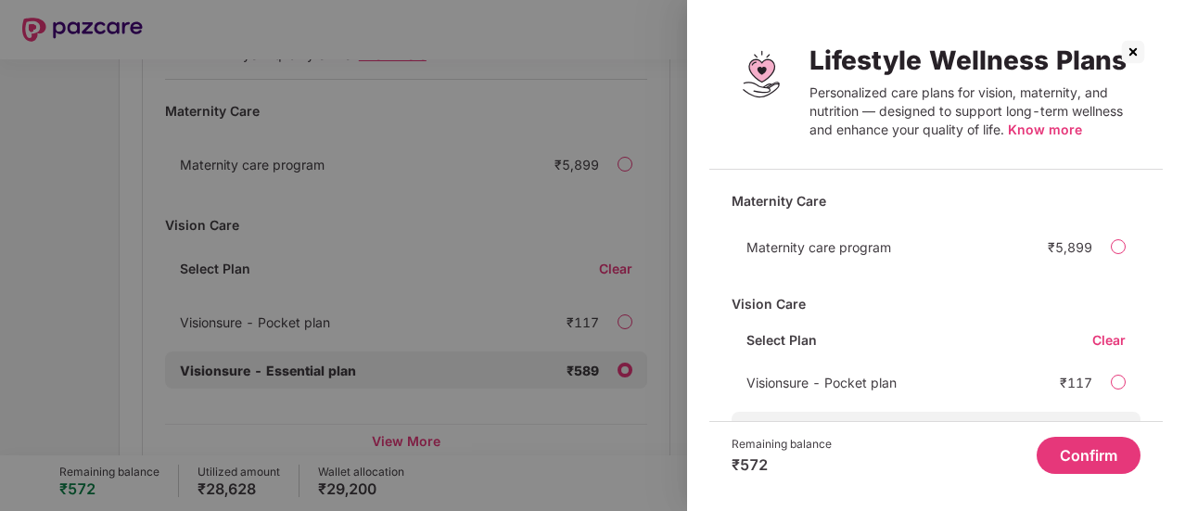
scroll to position [118, 0]
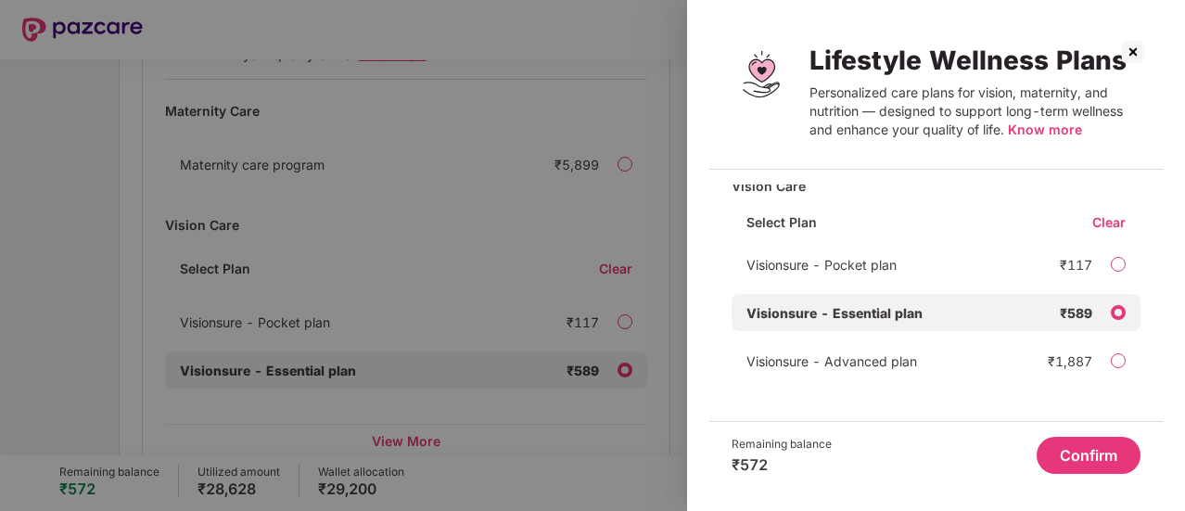
click at [988, 361] on div "Visionsure - Advanced plan ₹1,887" at bounding box center [936, 360] width 409 height 37
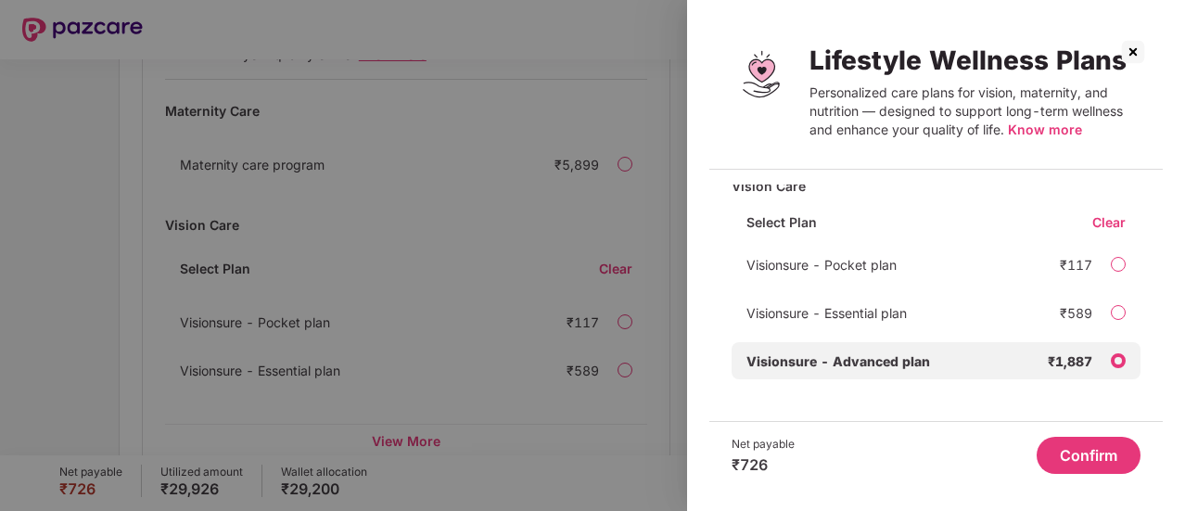
click at [1035, 130] on span "Know more" at bounding box center [1045, 129] width 74 height 16
click at [1035, 313] on div "Visionsure - Essential plan ₹589" at bounding box center [936, 312] width 409 height 37
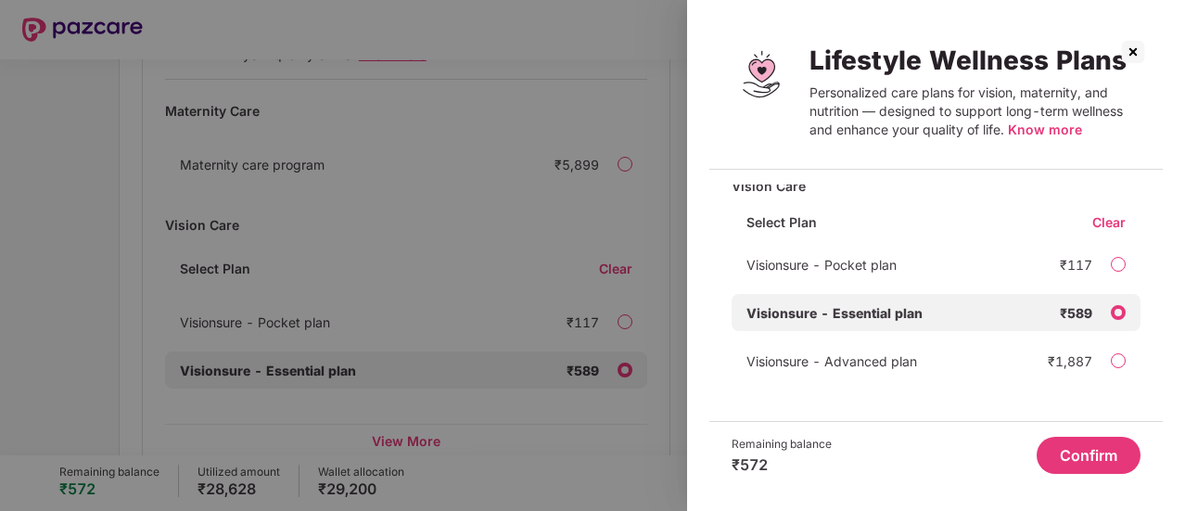
click at [1033, 129] on span "Know more" at bounding box center [1045, 129] width 74 height 16
click at [1087, 452] on button "Confirm" at bounding box center [1089, 455] width 104 height 37
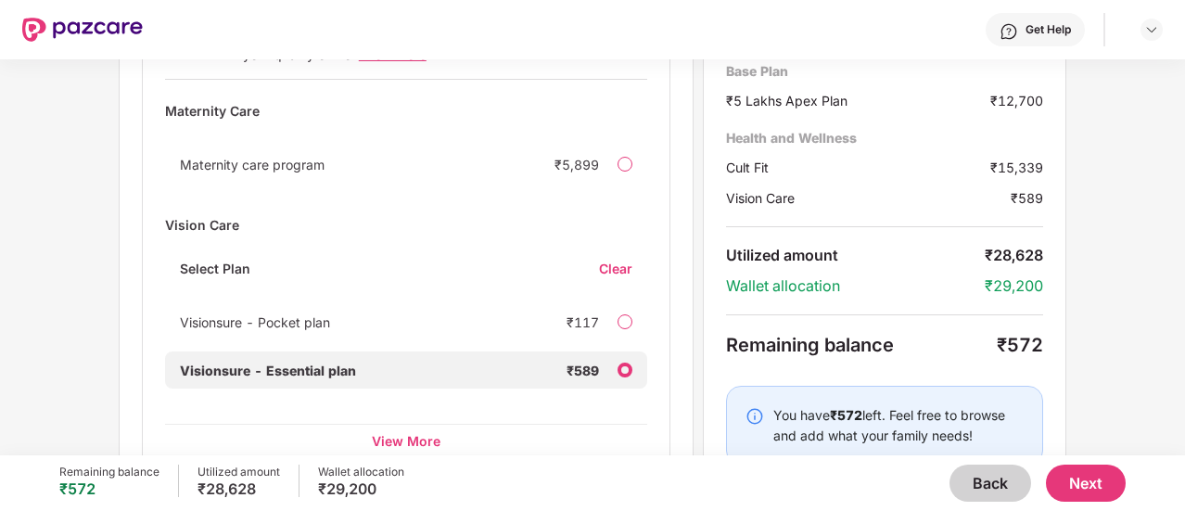
click at [1081, 471] on button "Next" at bounding box center [1086, 483] width 80 height 37
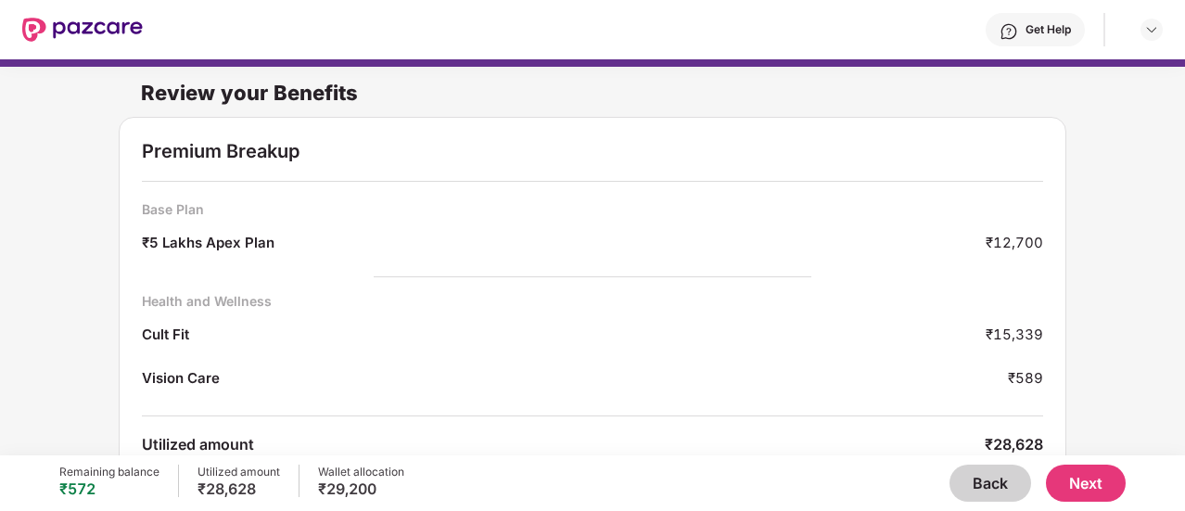
scroll to position [112, 0]
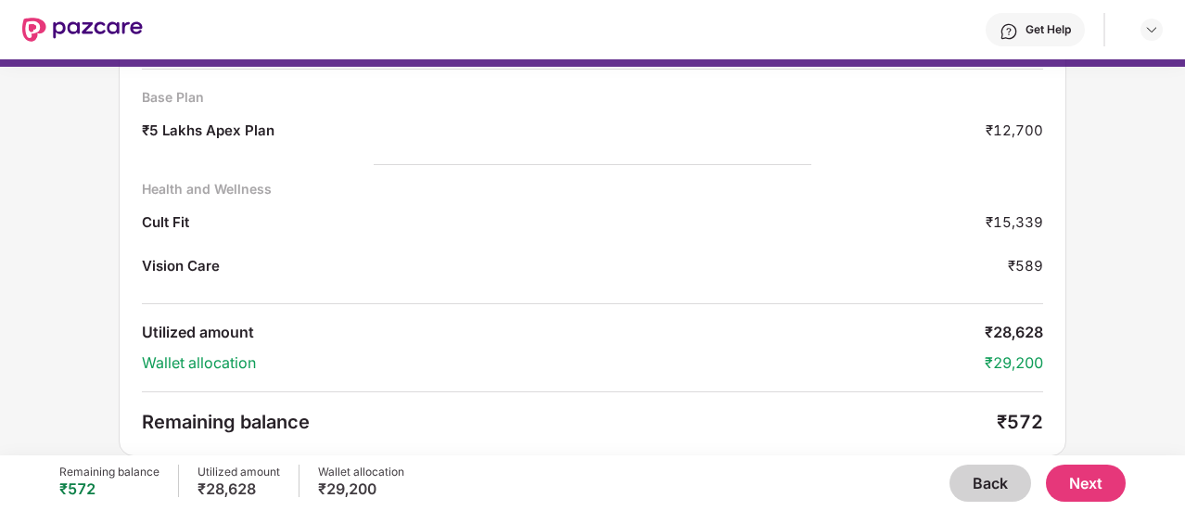
click at [1083, 482] on button "Next" at bounding box center [1086, 483] width 80 height 37
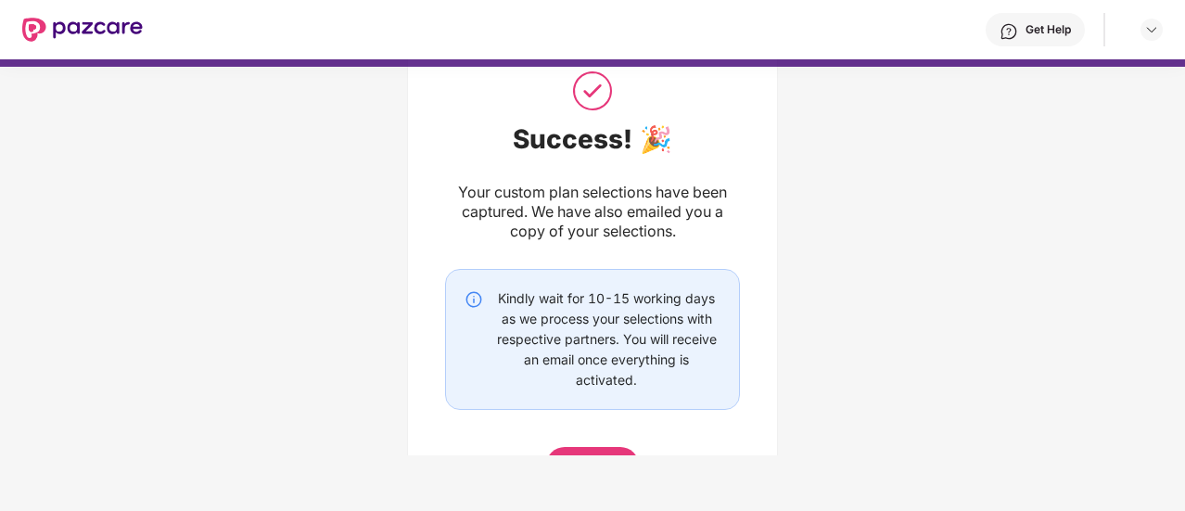
scroll to position [65, 0]
